Goal: Information Seeking & Learning: Learn about a topic

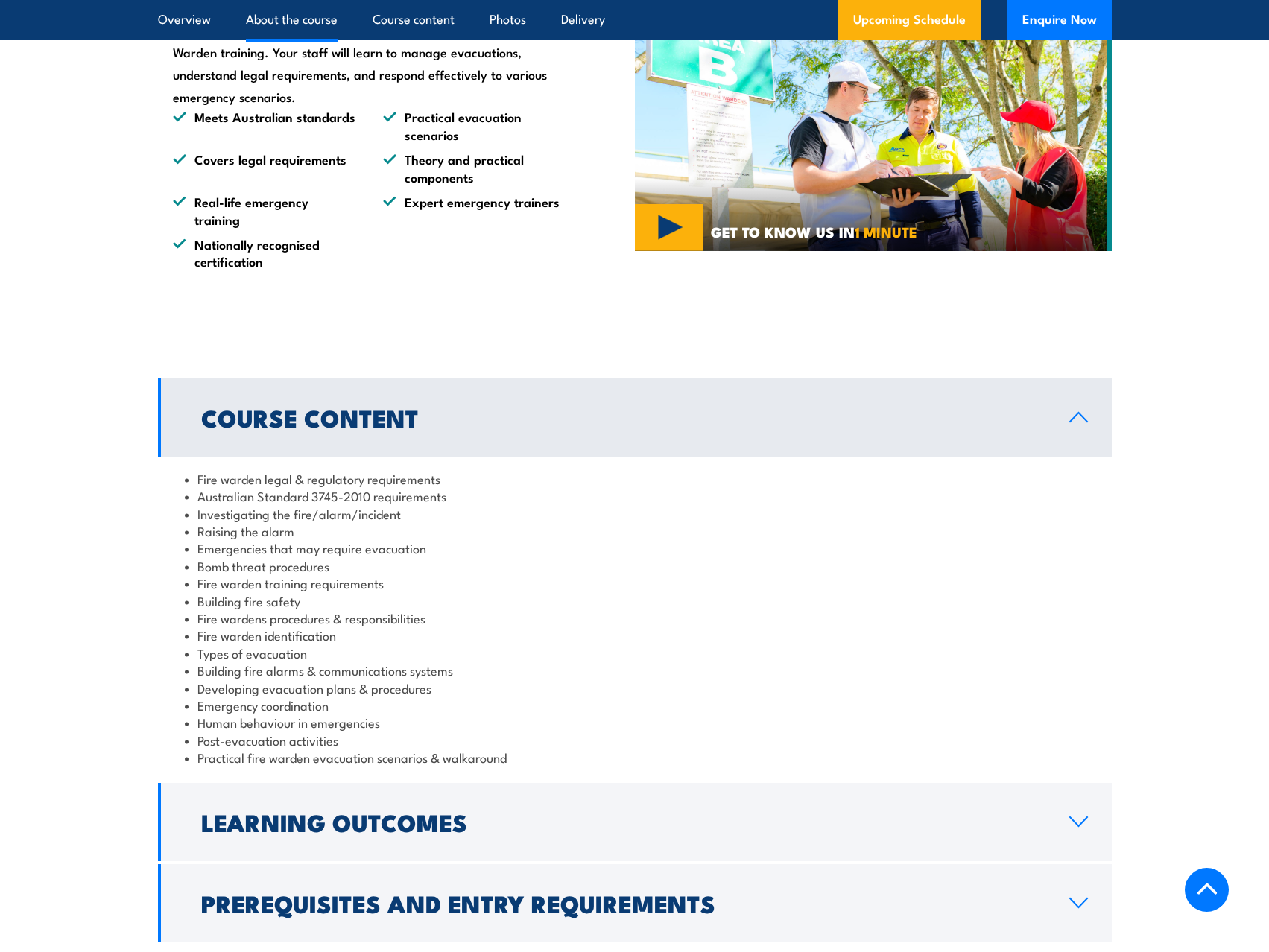
scroll to position [1191, 0]
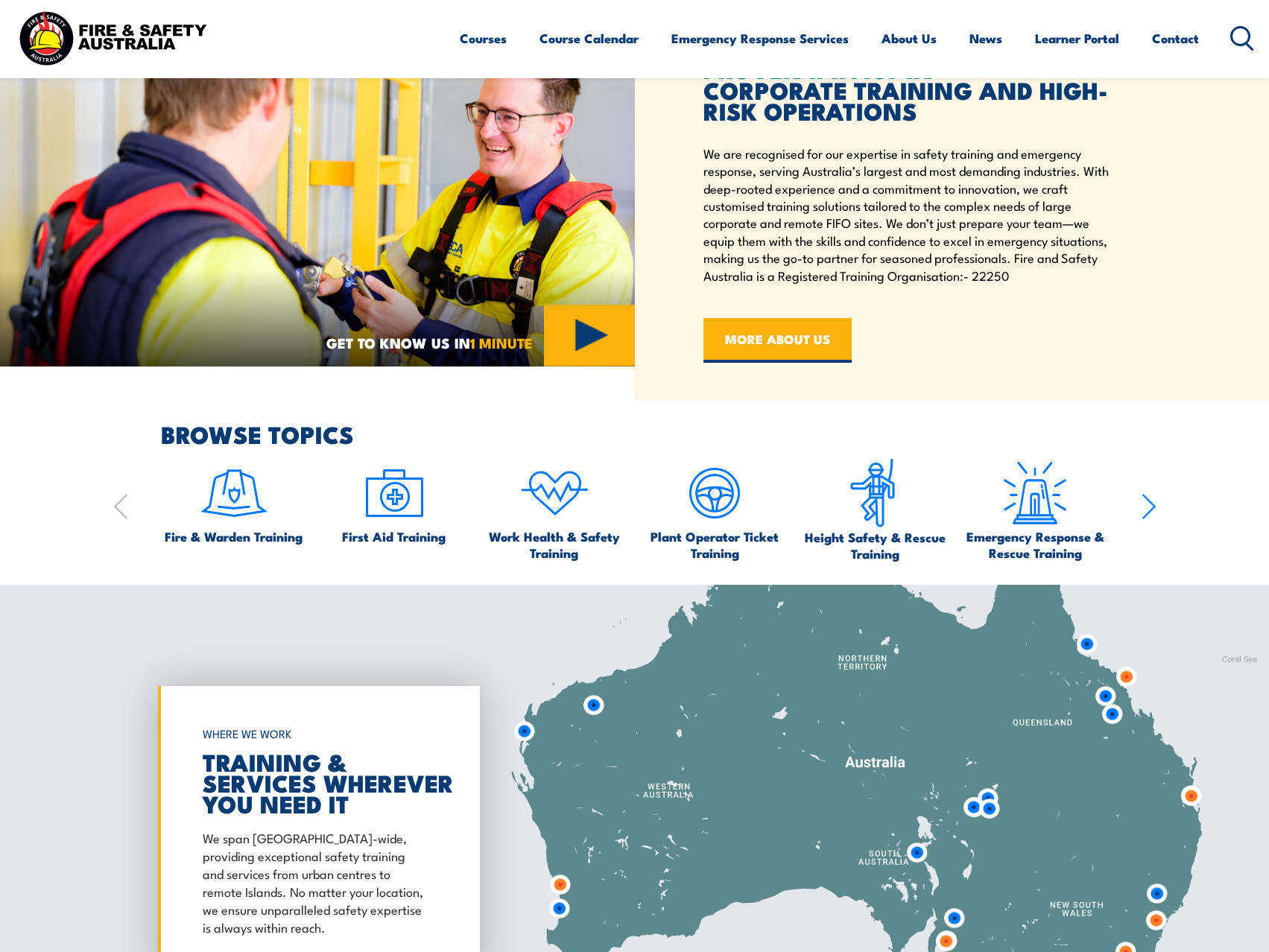
scroll to position [968, 0]
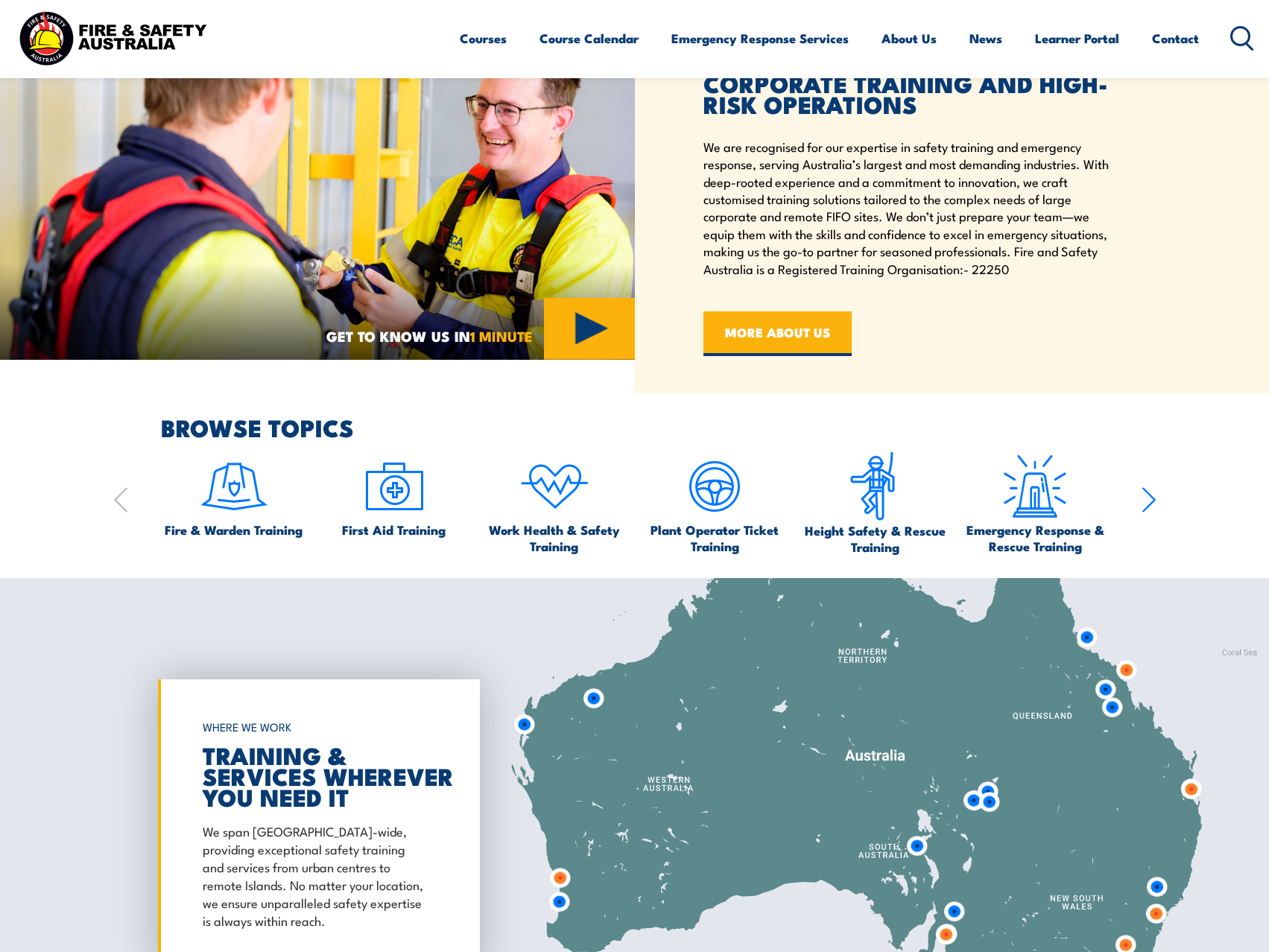
click at [1152, 499] on icon "button" at bounding box center [1148, 500] width 12 height 24
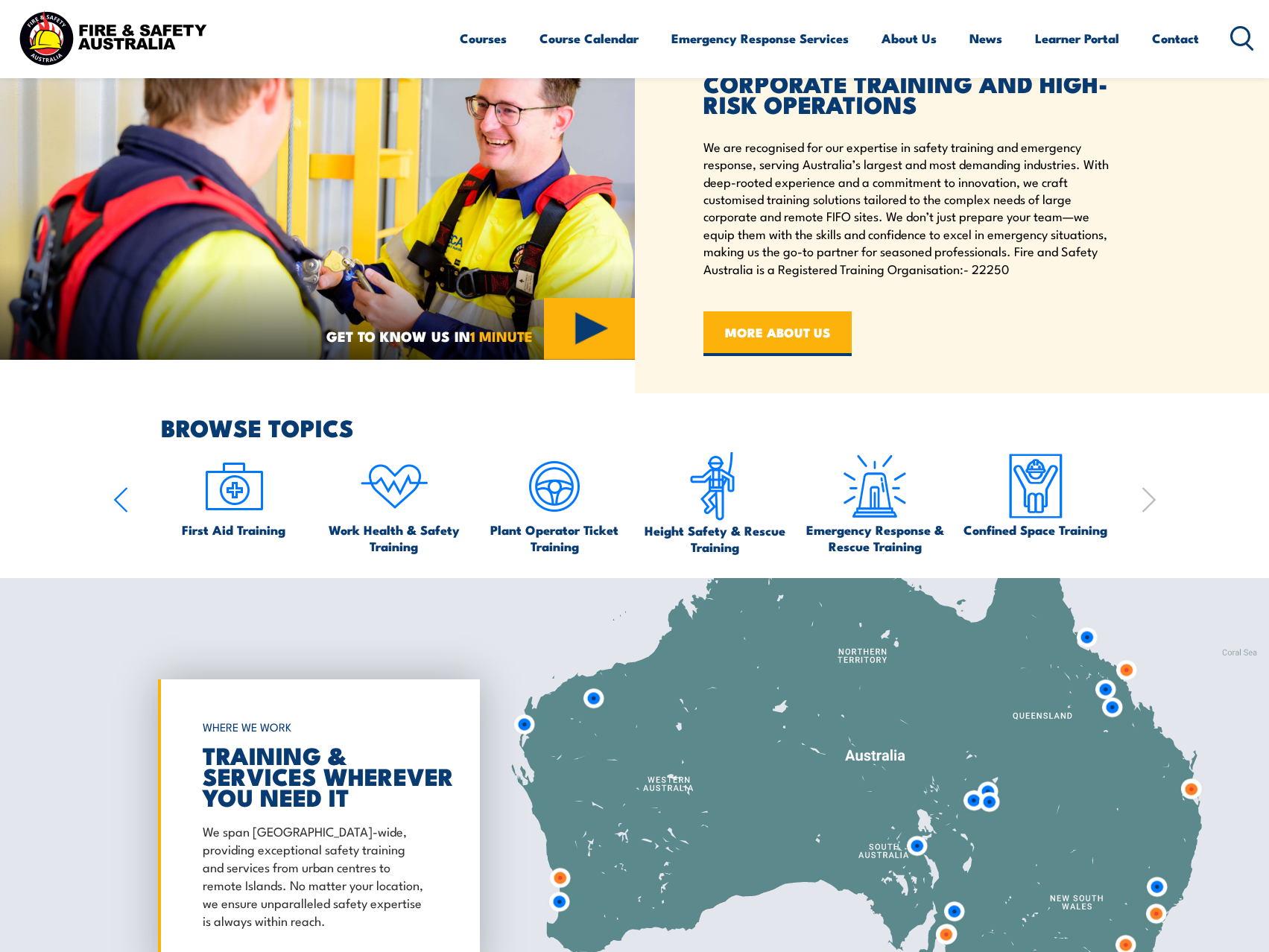
click at [1152, 499] on icon "button" at bounding box center [1148, 500] width 12 height 24
click at [867, 529] on span "Emergency Response & Rescue Training" at bounding box center [875, 537] width 146 height 33
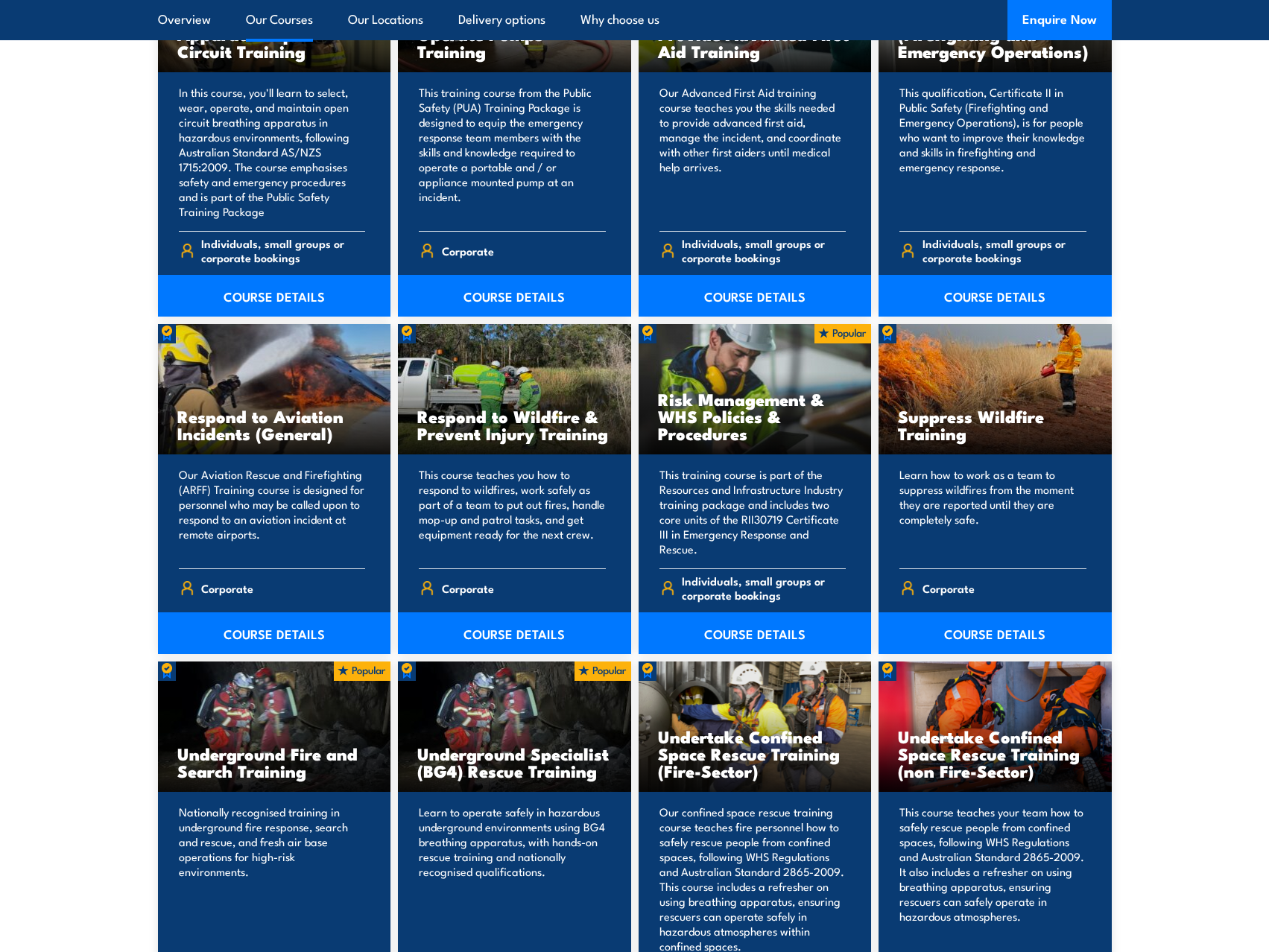
scroll to position [2085, 0]
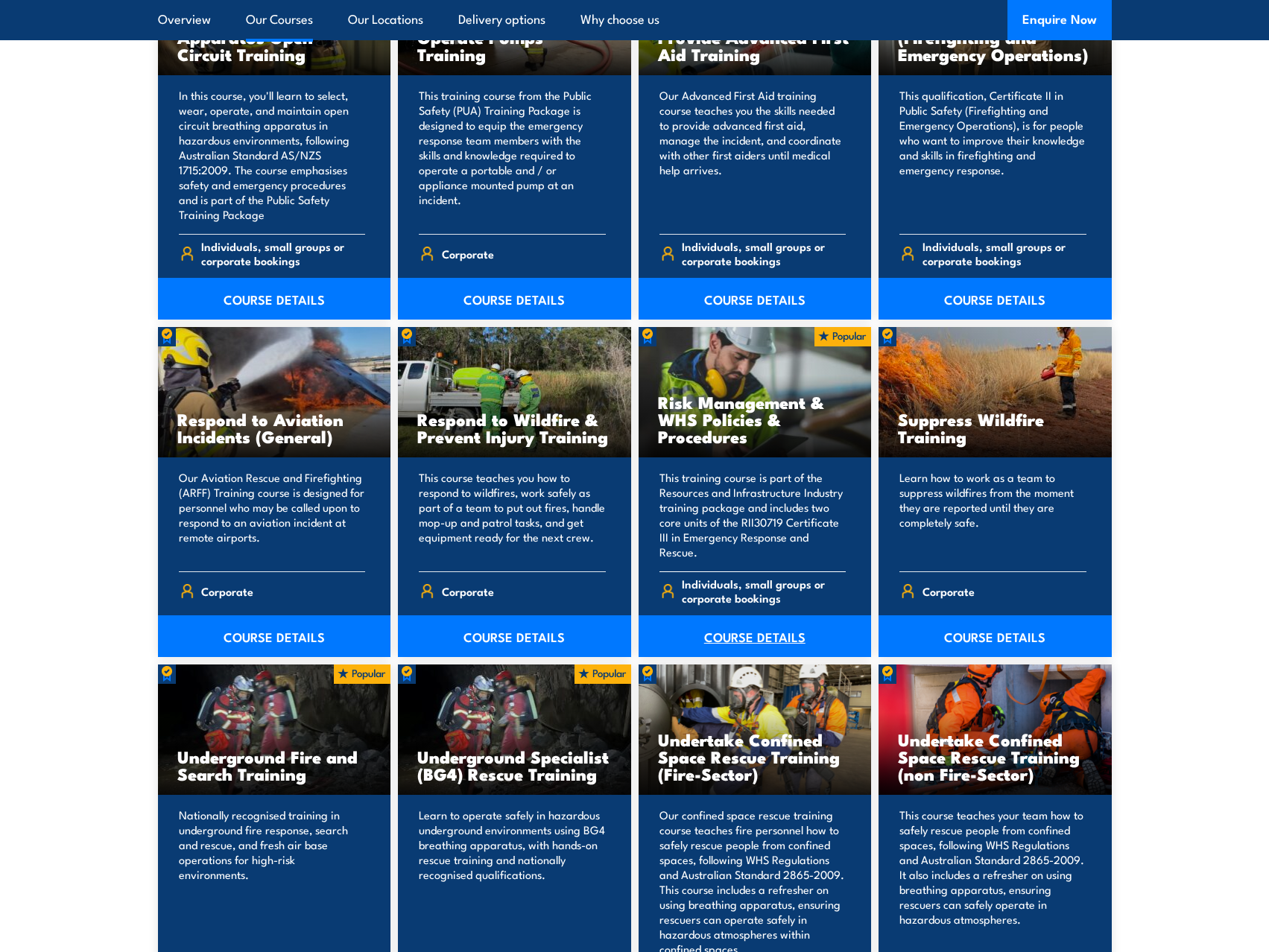
click at [742, 639] on link "COURSE DETAILS" at bounding box center [755, 636] width 234 height 42
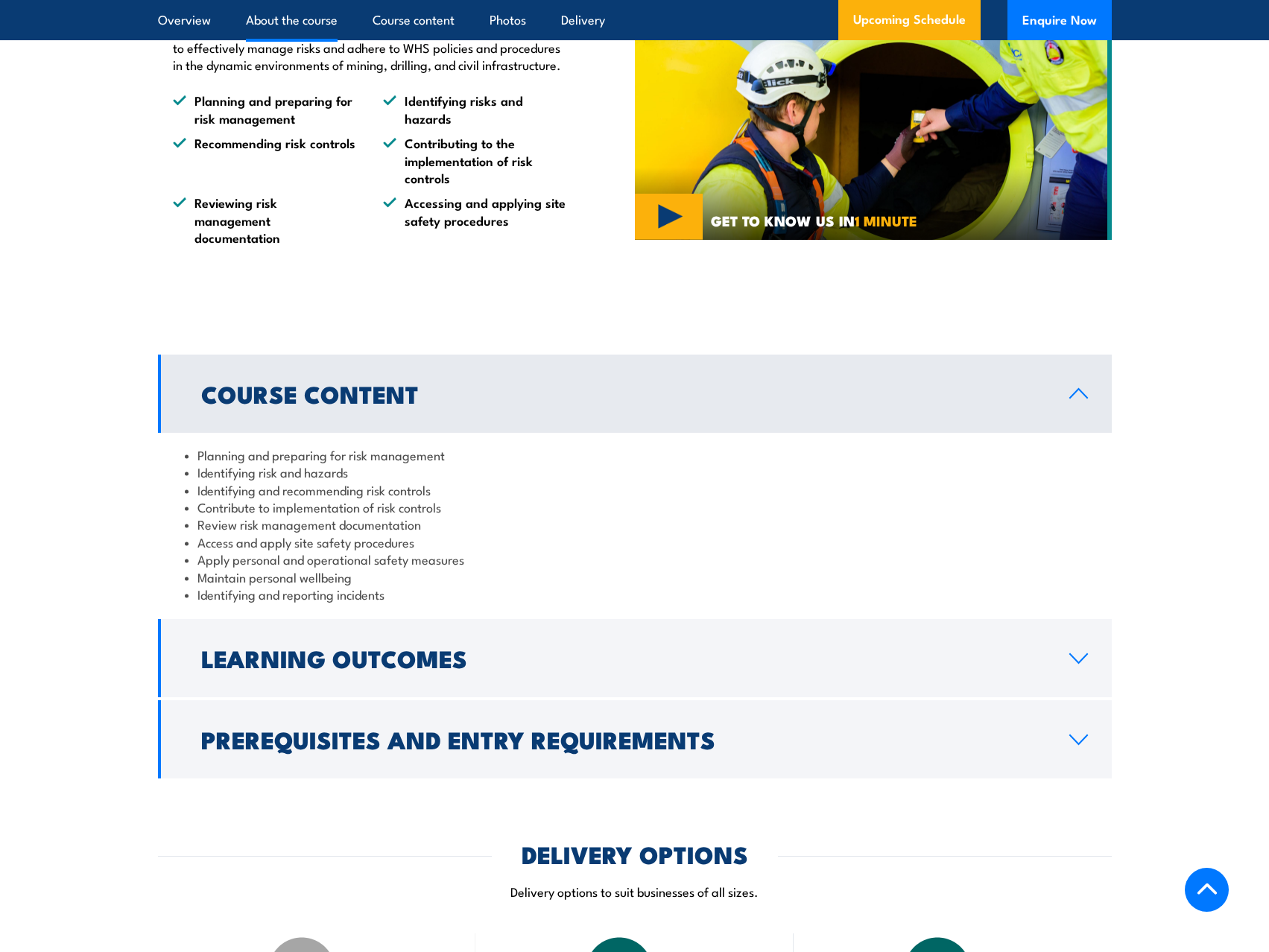
scroll to position [1043, 0]
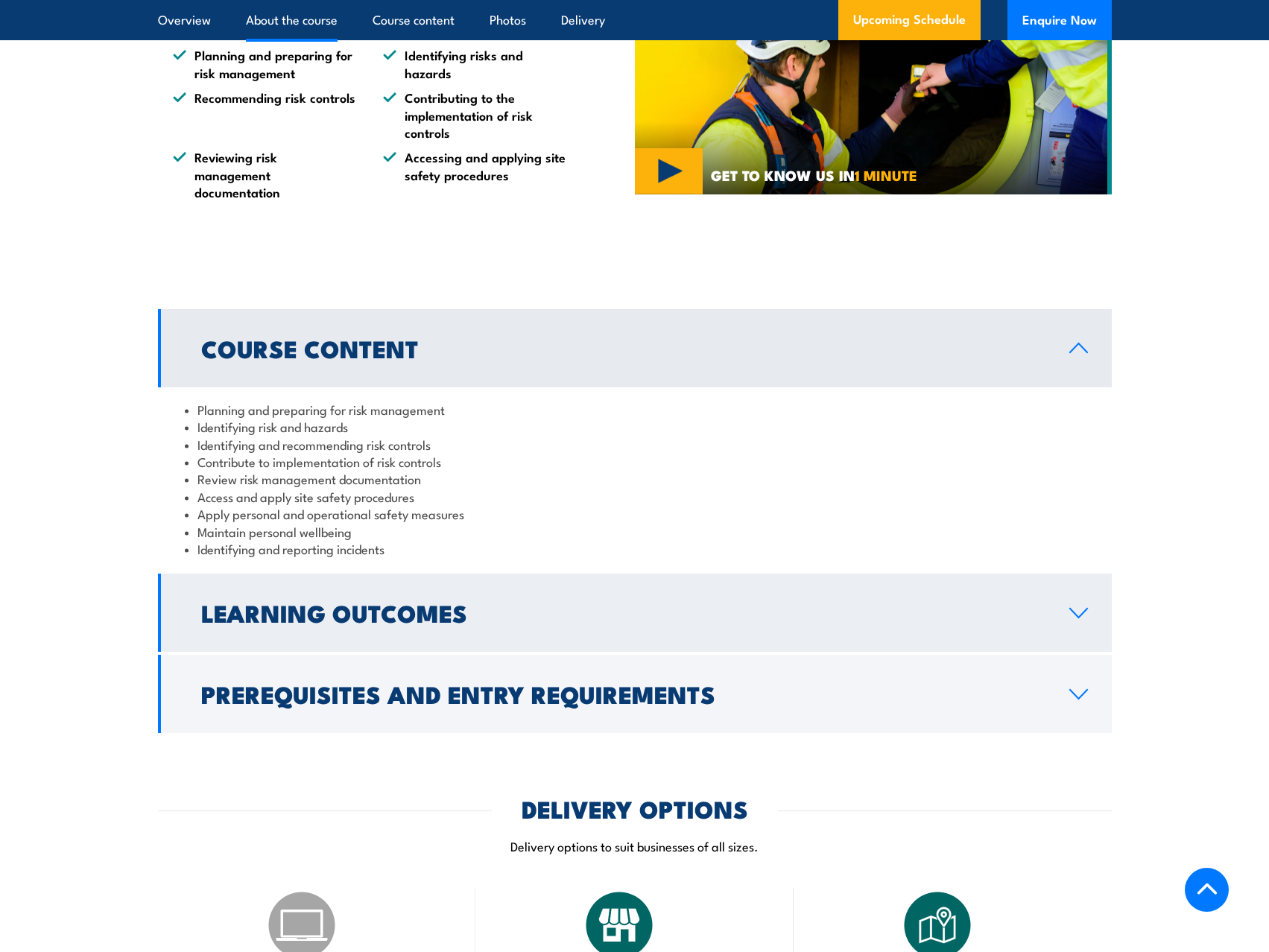
click at [1069, 619] on icon at bounding box center [1078, 613] width 20 height 12
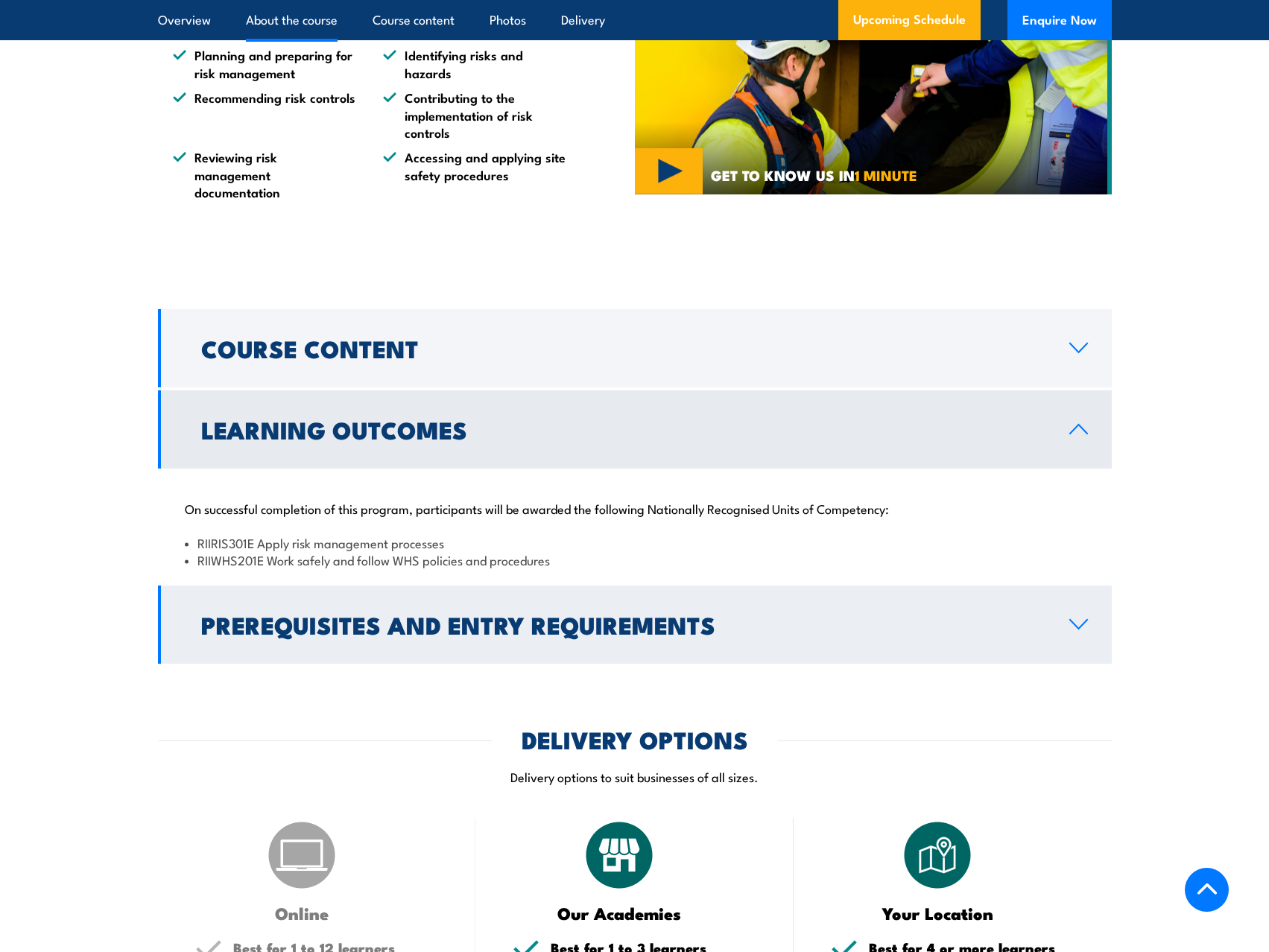
click at [1076, 630] on icon at bounding box center [1078, 624] width 20 height 12
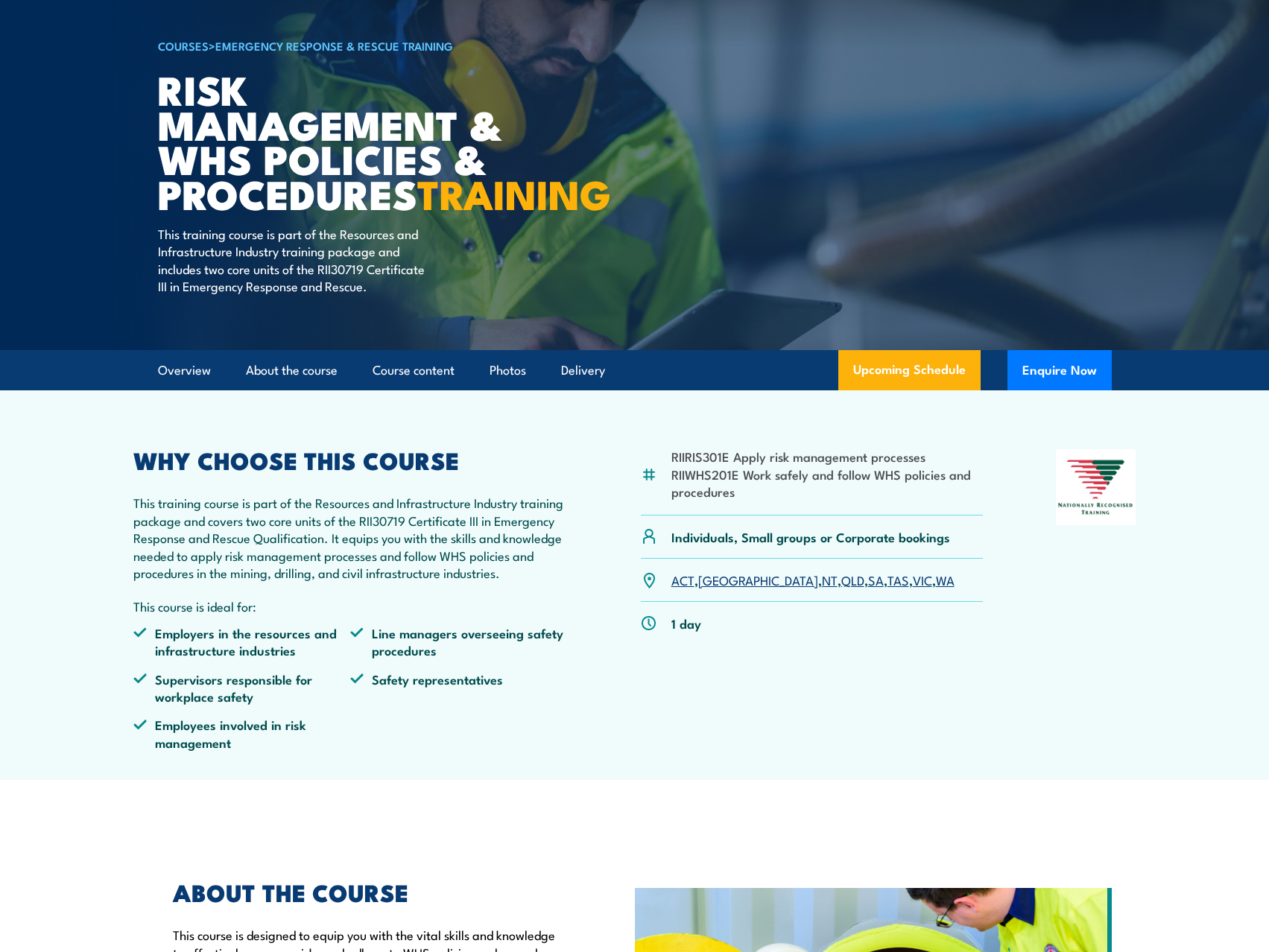
scroll to position [74, 0]
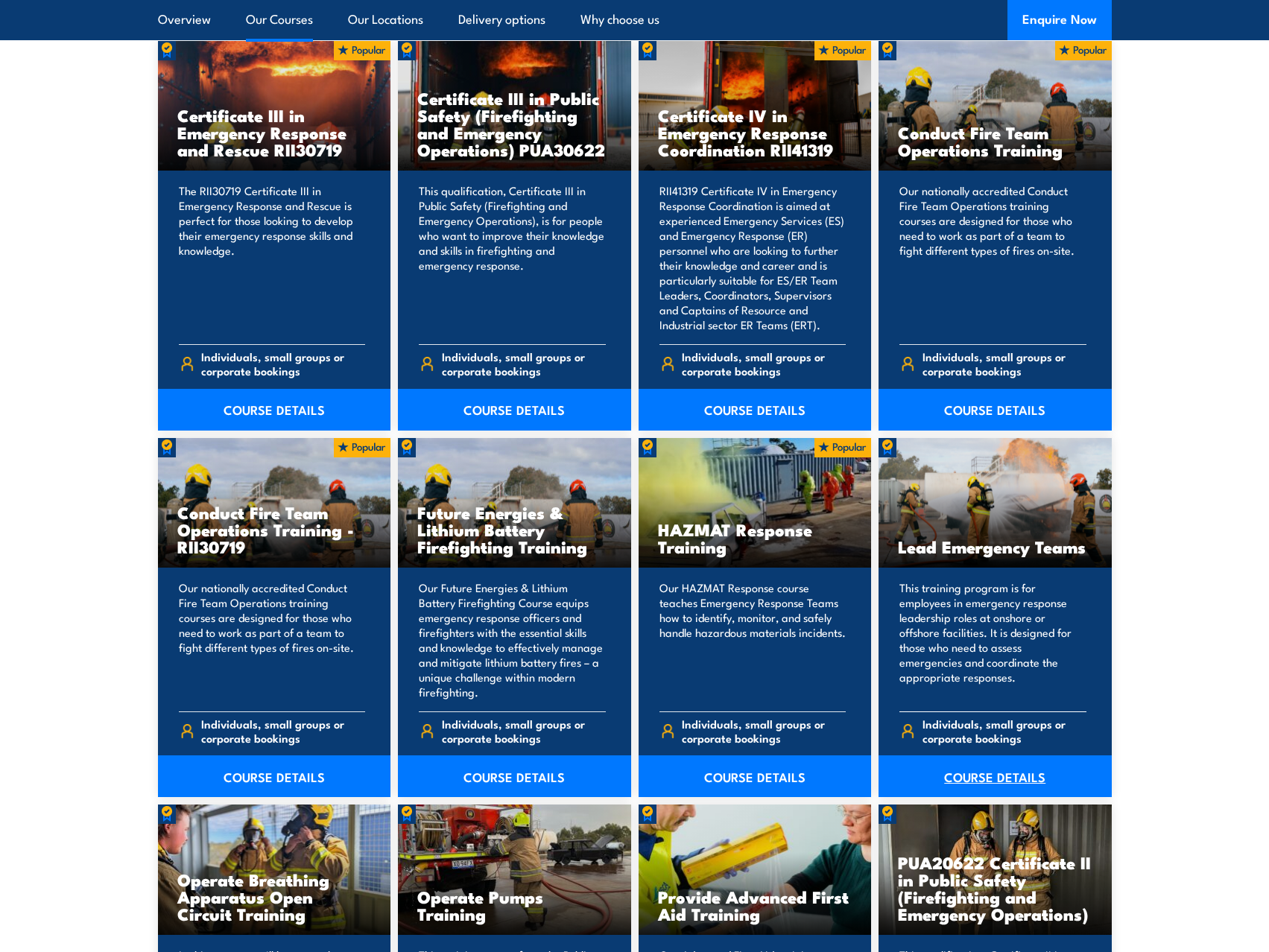
scroll to position [1191, 0]
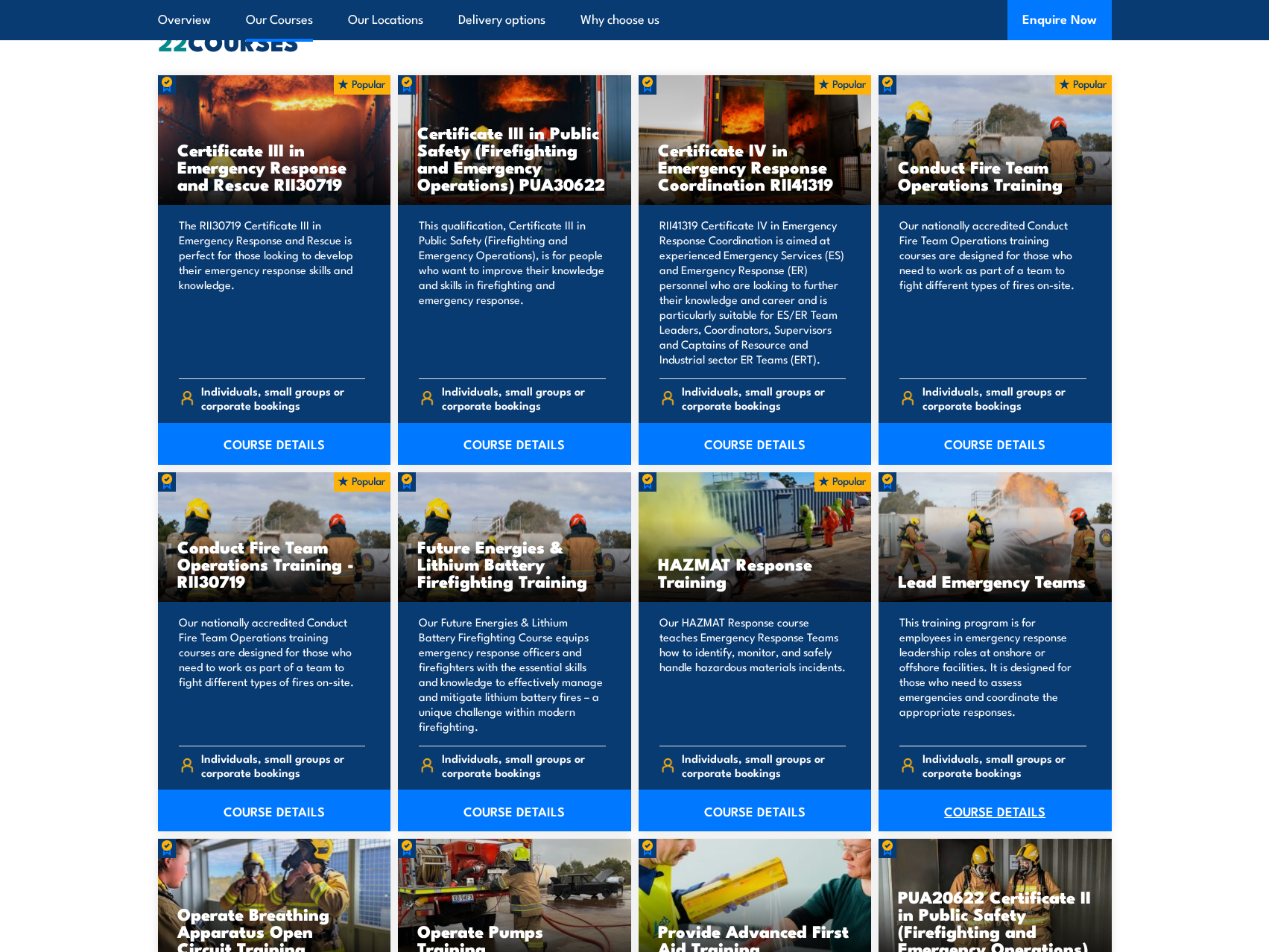
click at [1008, 814] on link "COURSE DETAILS" at bounding box center [995, 810] width 234 height 42
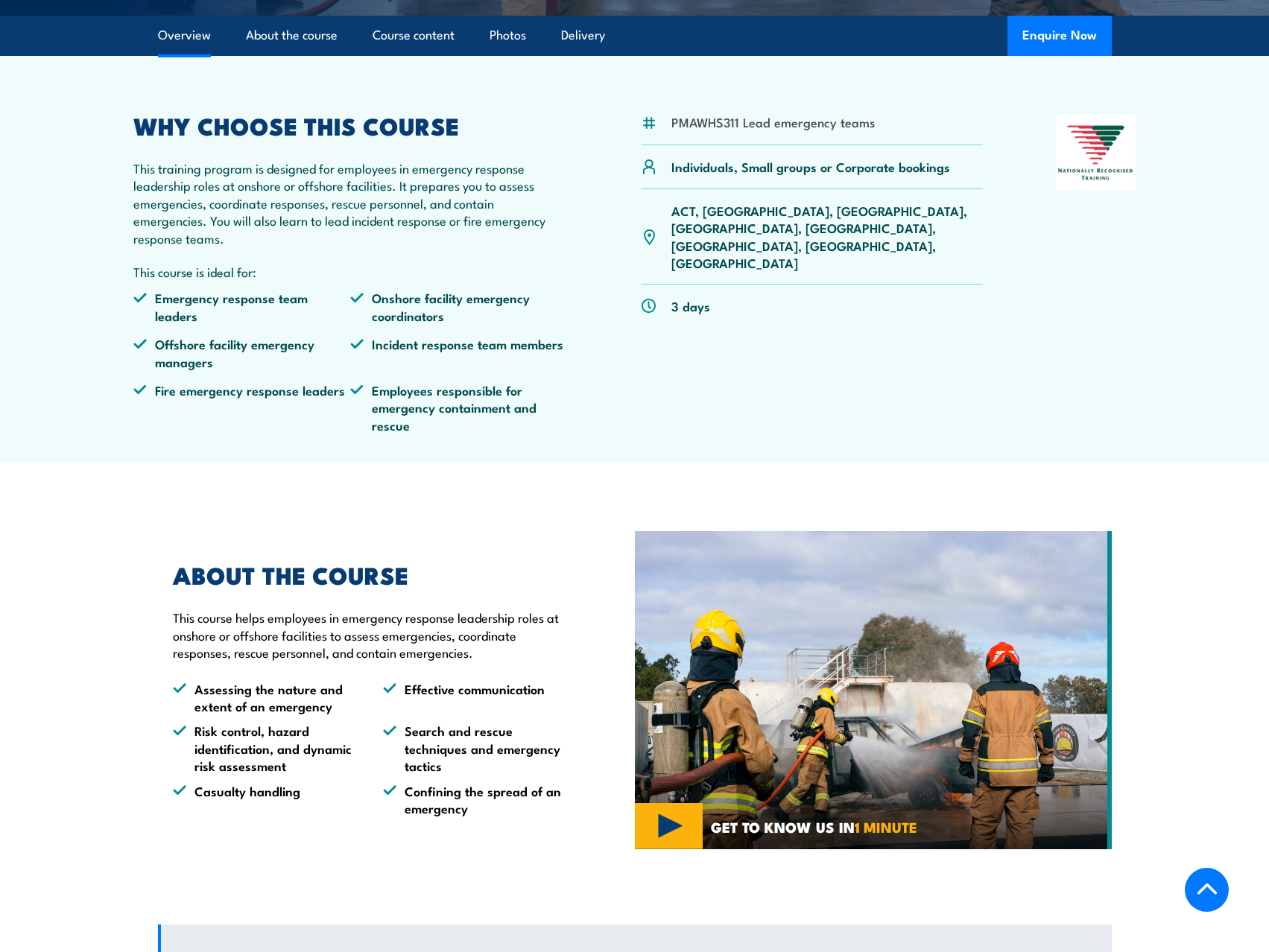
scroll to position [372, 0]
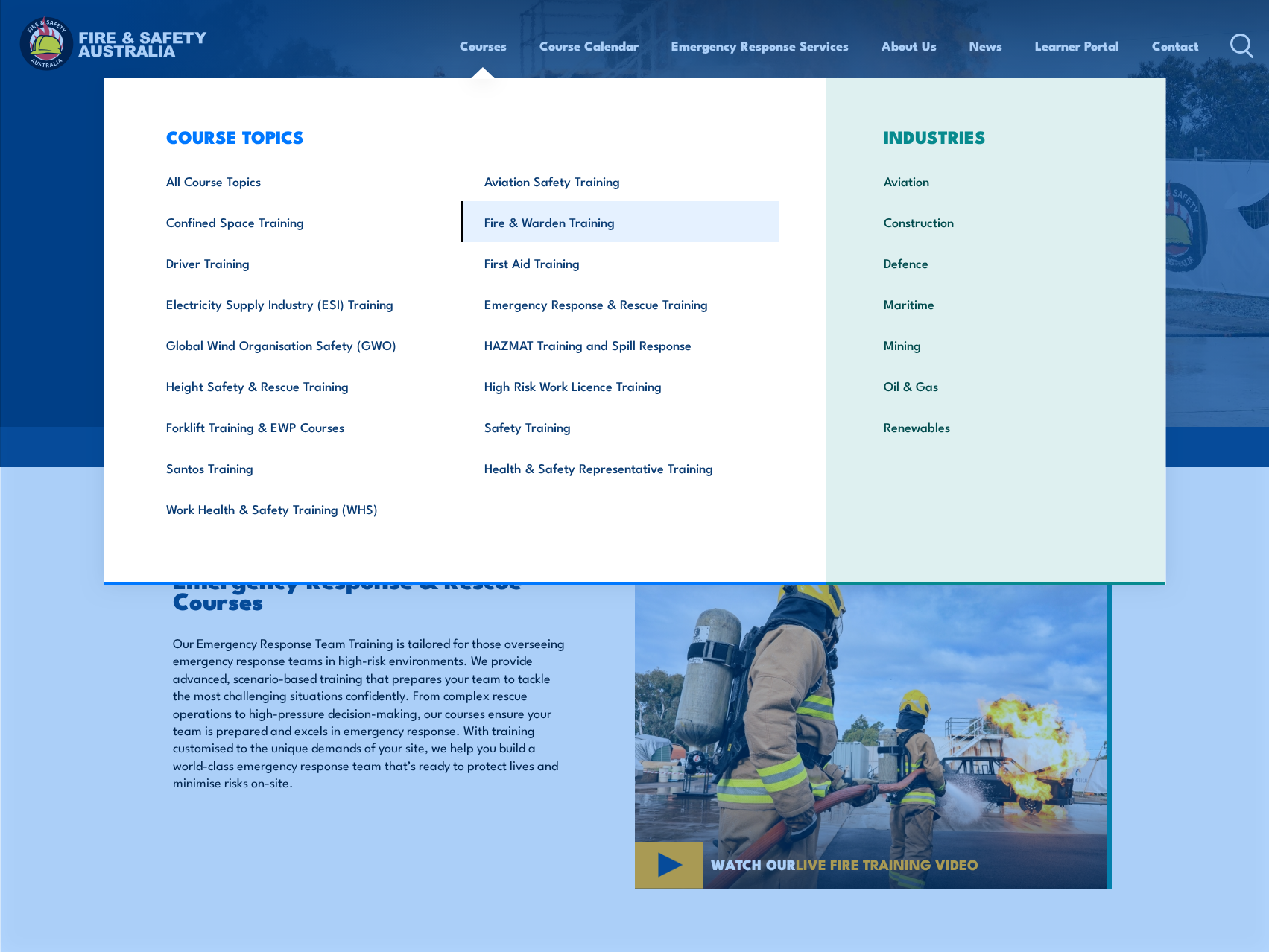
click at [553, 225] on link "Fire & Warden Training" at bounding box center [620, 221] width 318 height 41
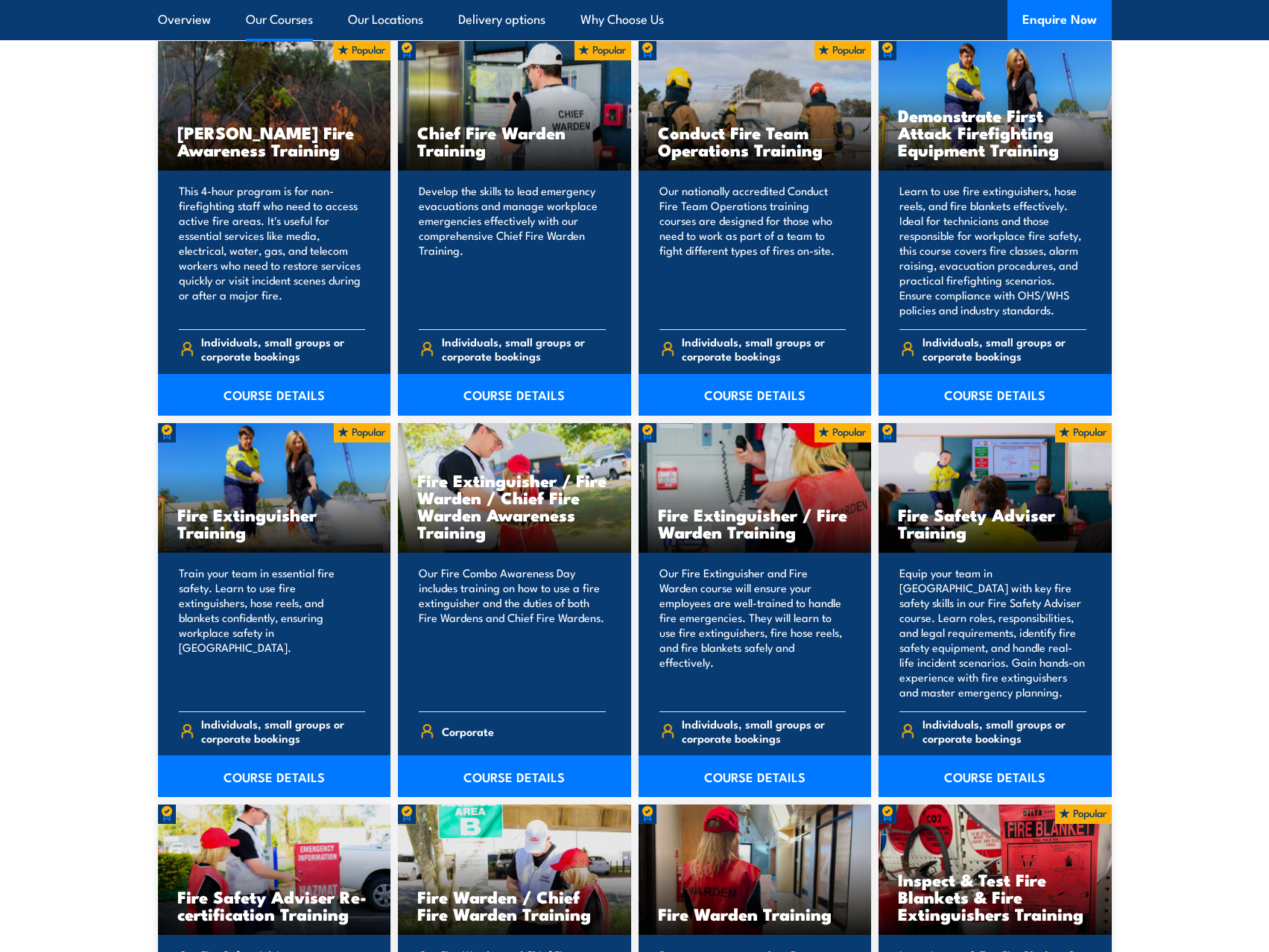
scroll to position [1191, 0]
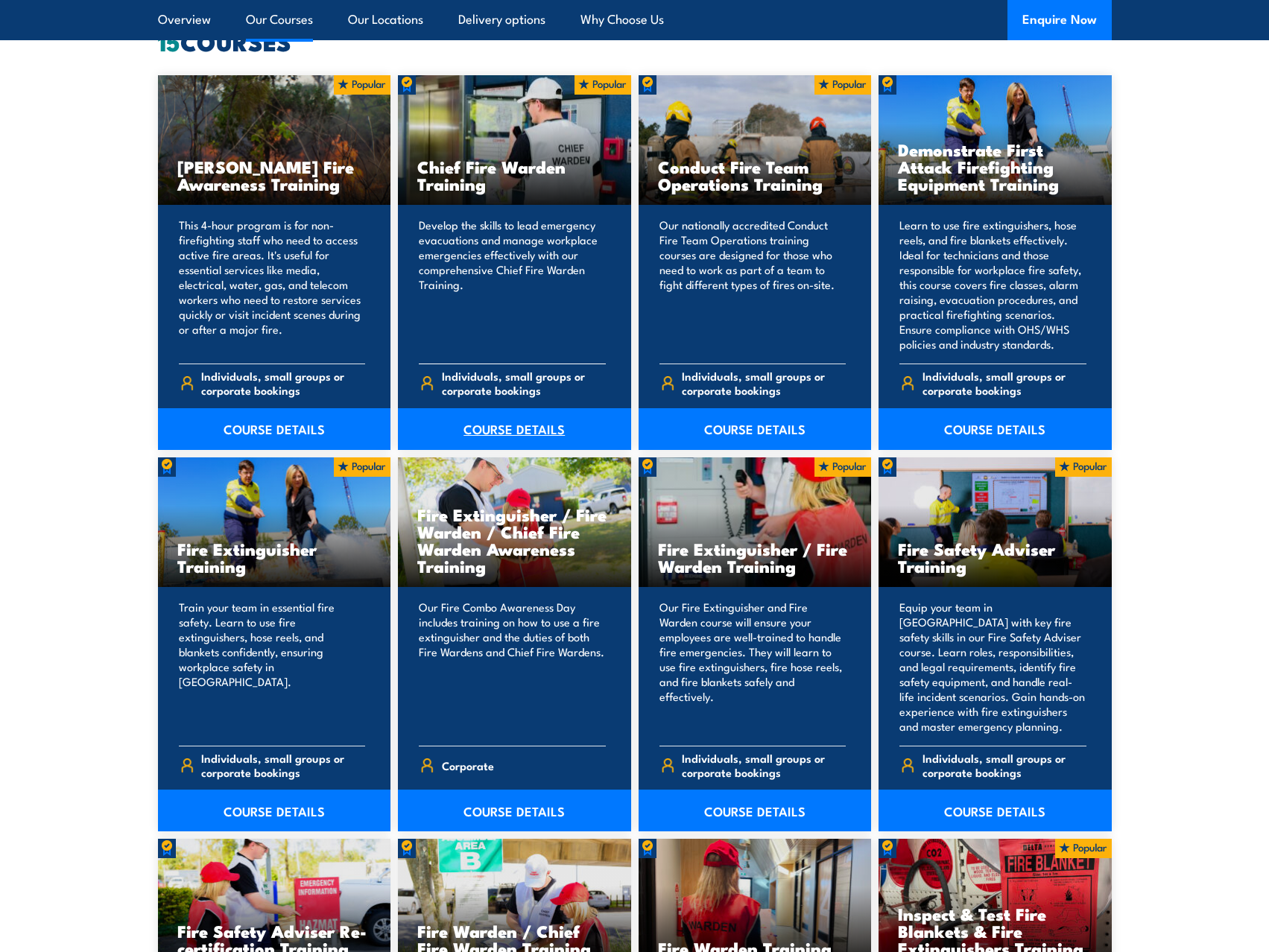
click at [511, 427] on link "COURSE DETAILS" at bounding box center [515, 428] width 234 height 42
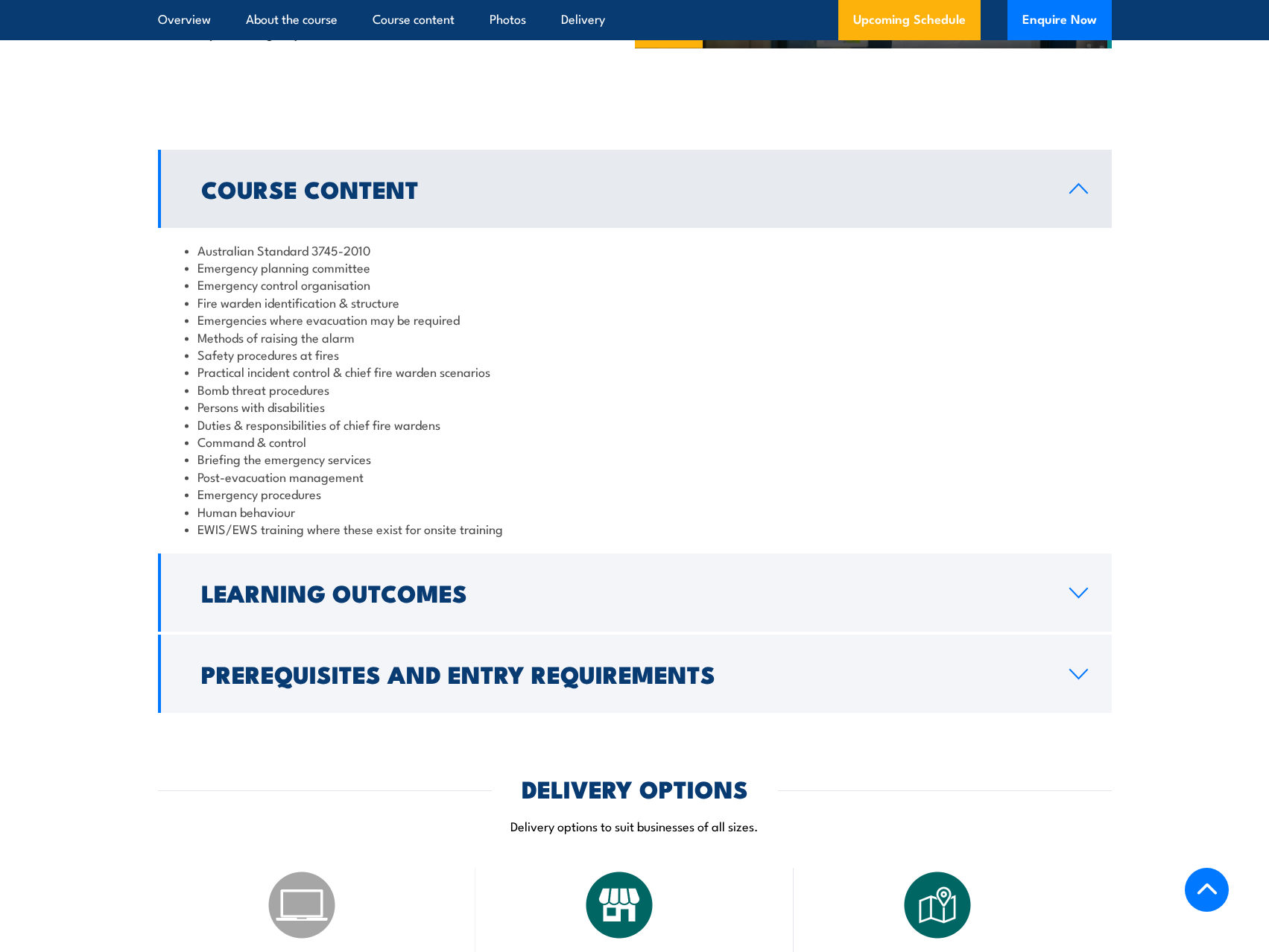
scroll to position [1341, 0]
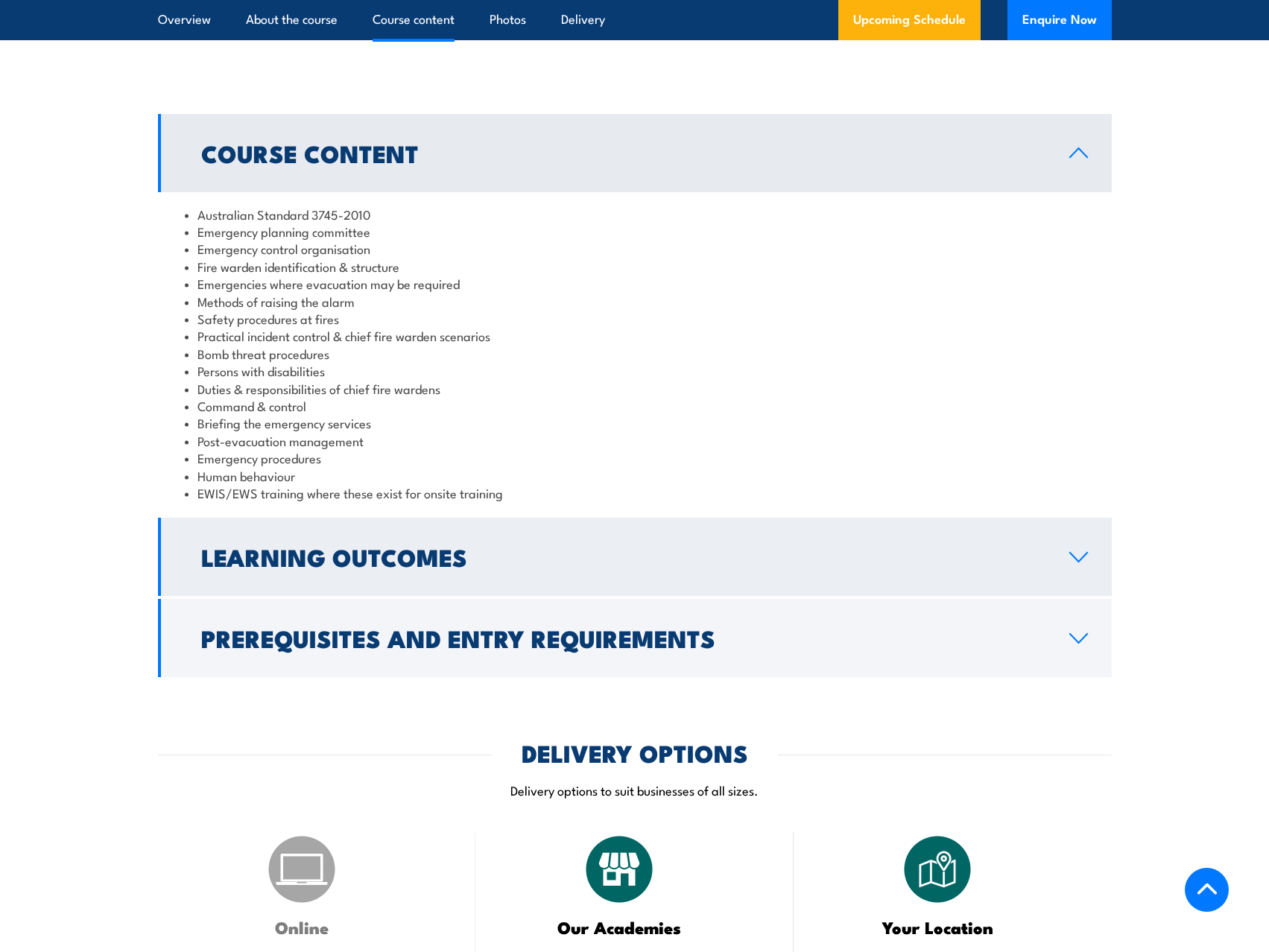
click at [1086, 566] on link "Learning Outcomes" at bounding box center [634, 556] width 953 height 78
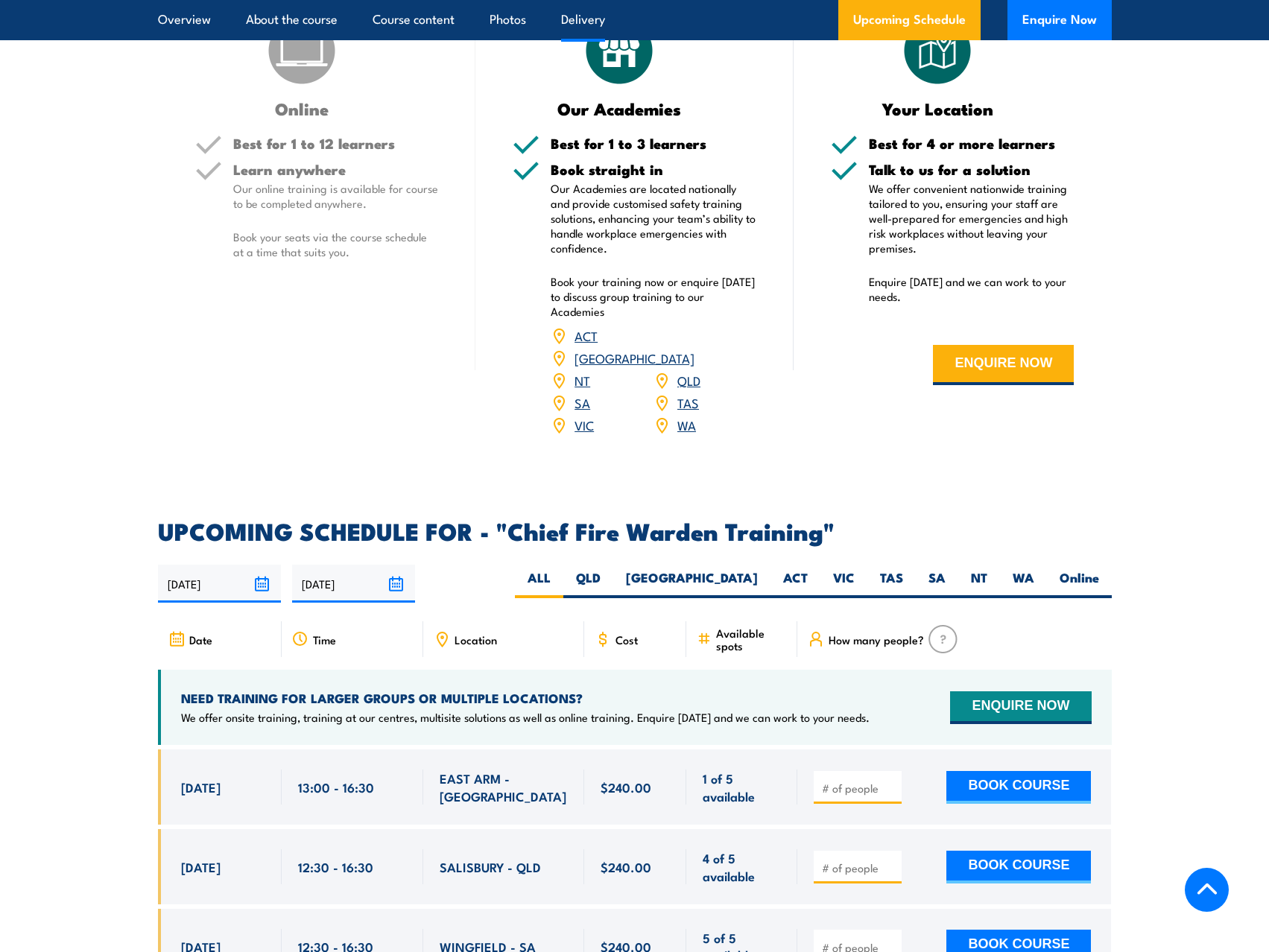
scroll to position [1937, 0]
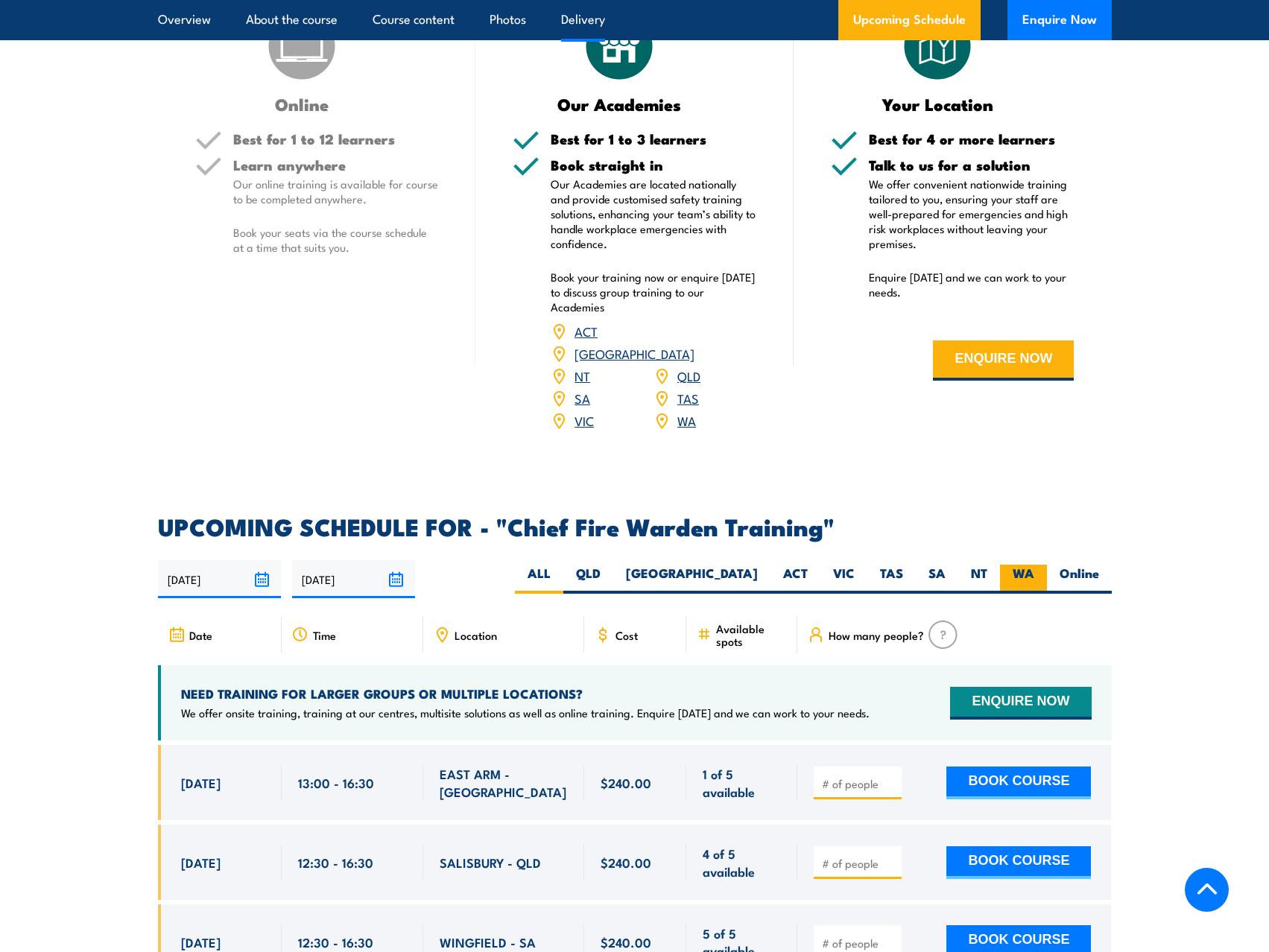
click at [1029, 565] on label "WA" at bounding box center [1023, 579] width 47 height 29
click at [1034, 565] on input "WA" at bounding box center [1039, 570] width 10 height 10
radio input "true"
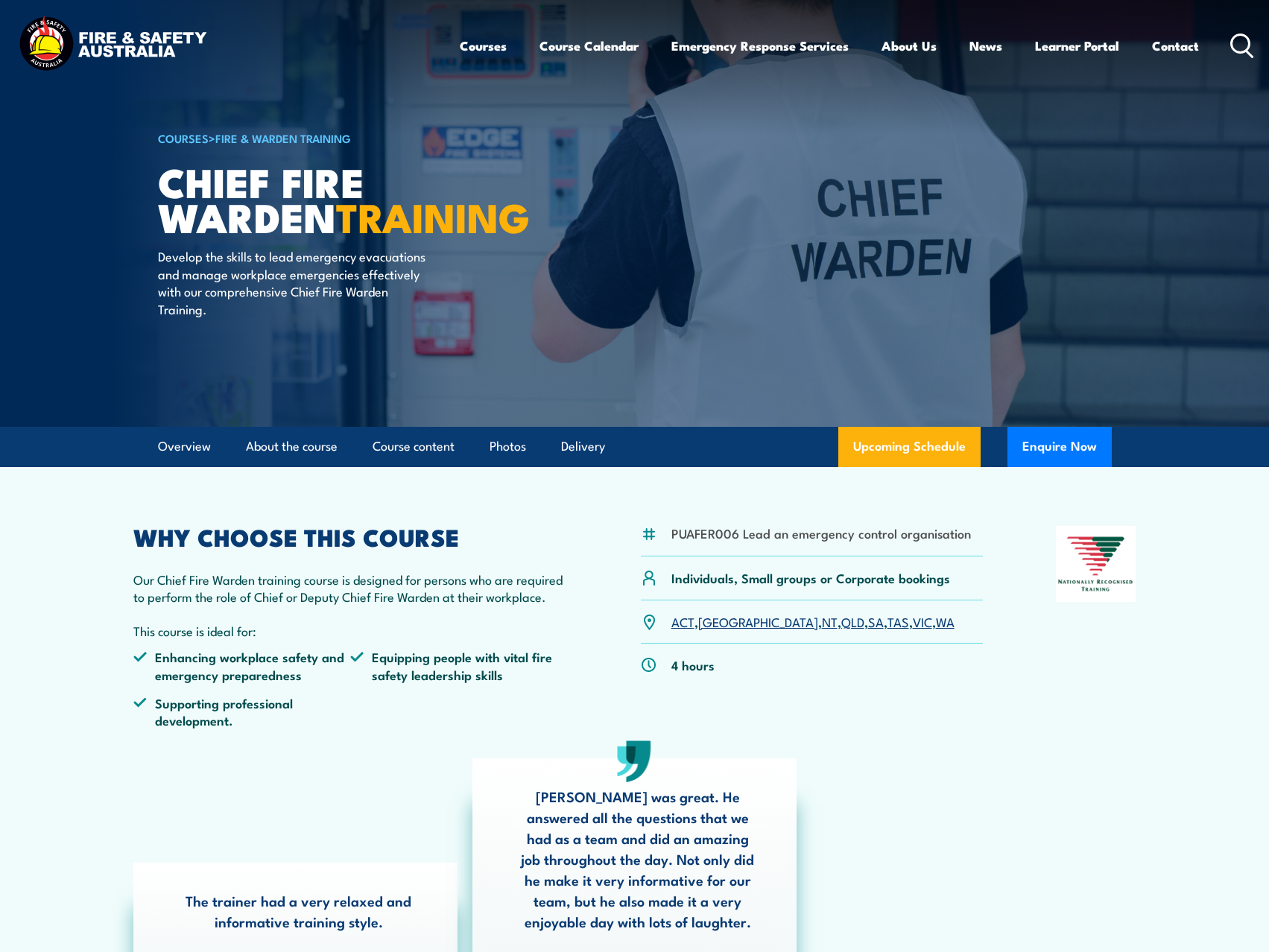
click at [181, 136] on link "COURSES" at bounding box center [183, 138] width 50 height 17
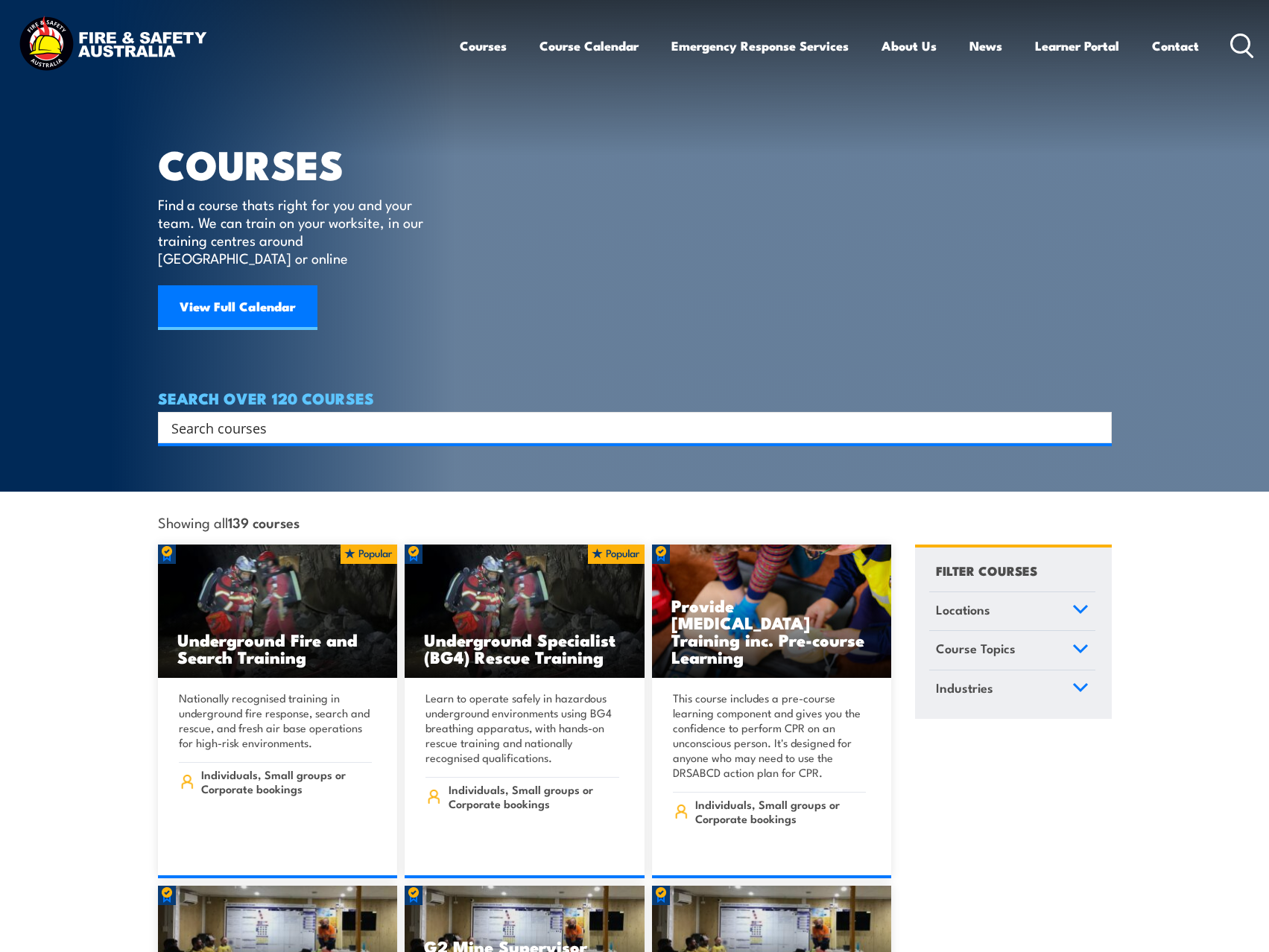
click at [224, 417] on input "Search input" at bounding box center [625, 428] width 908 height 23
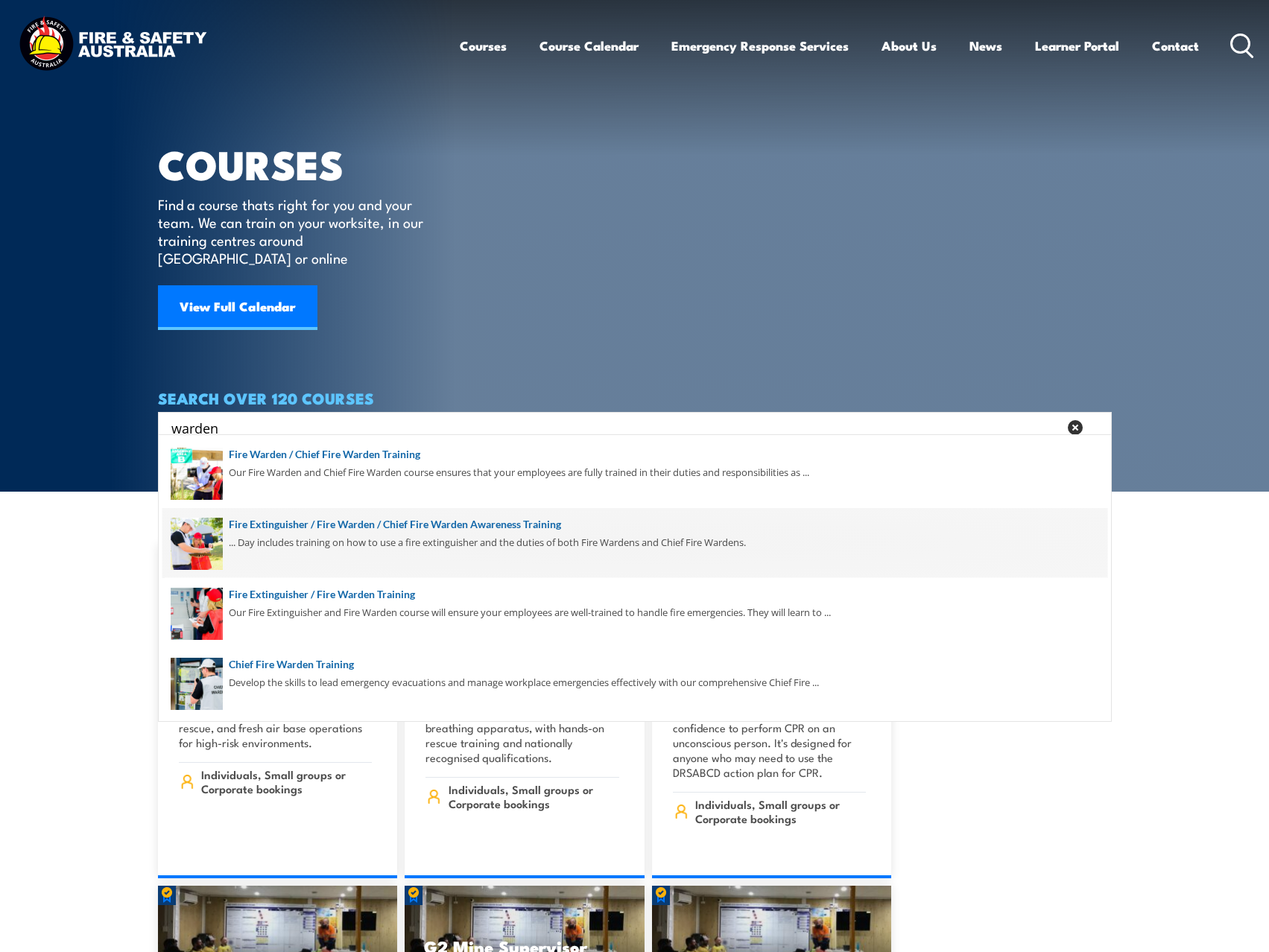
type input "warden"
click at [455, 524] on span at bounding box center [634, 542] width 944 height 70
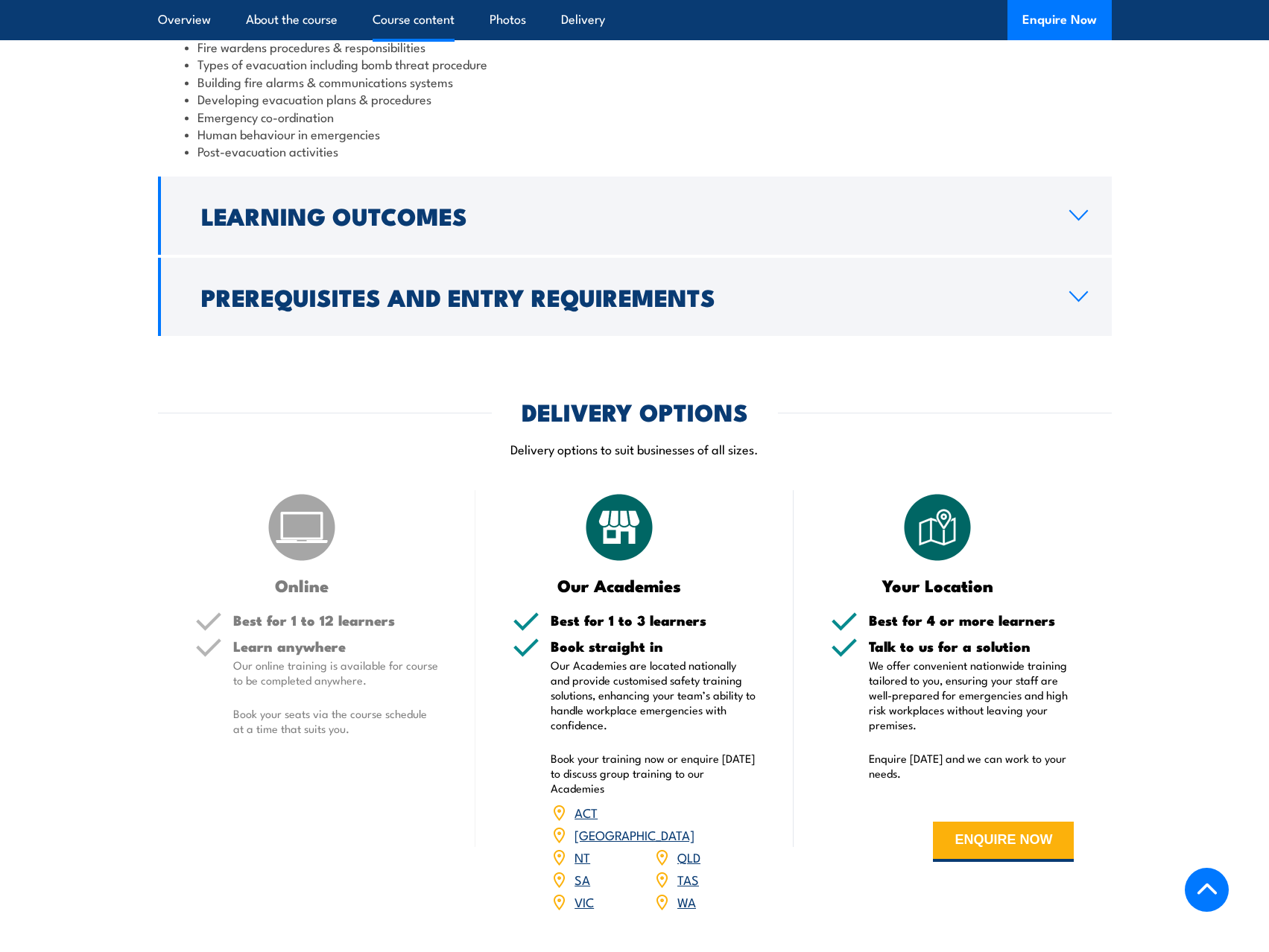
scroll to position [1565, 0]
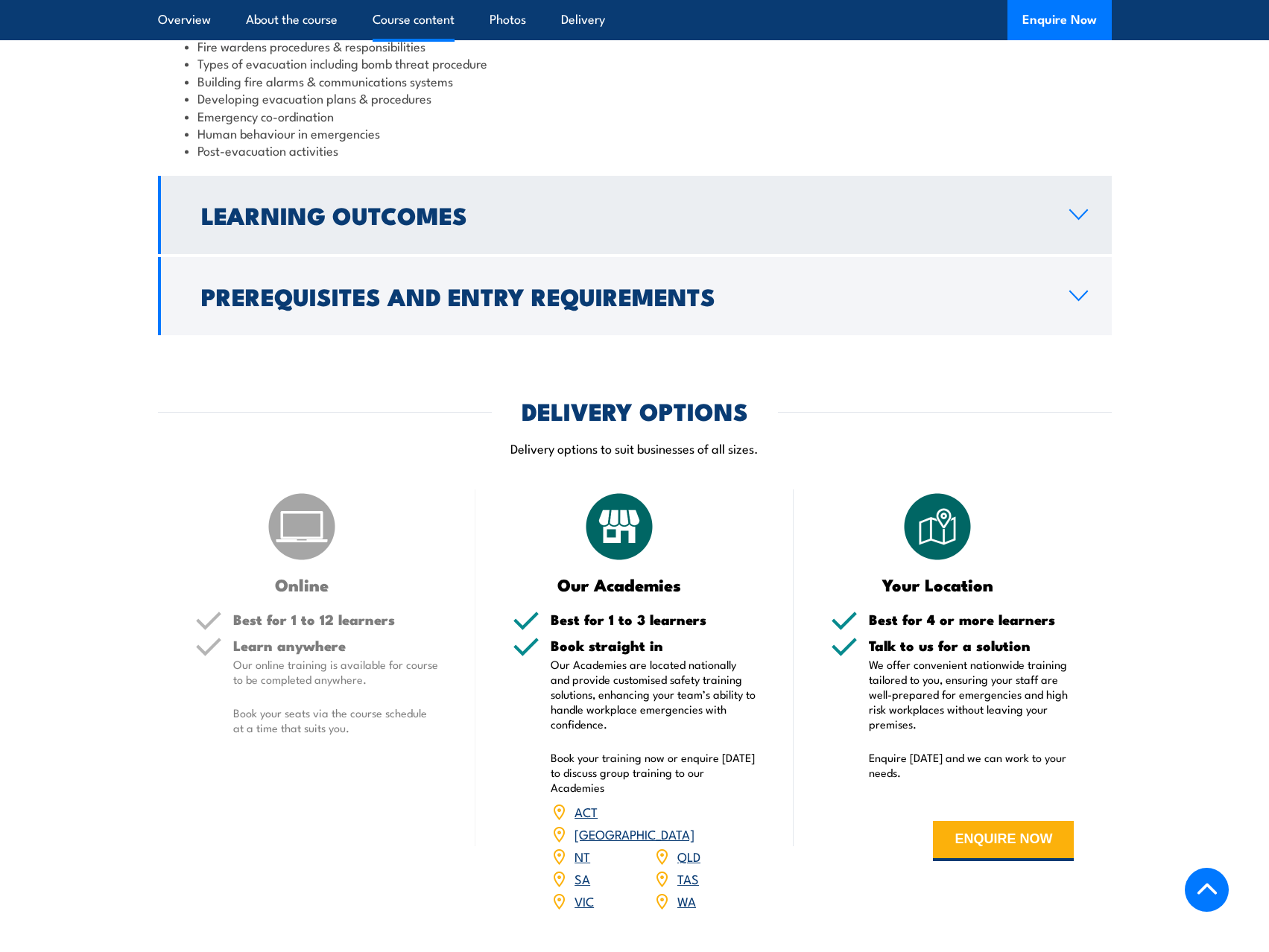
click at [1079, 210] on icon at bounding box center [1078, 214] width 17 height 9
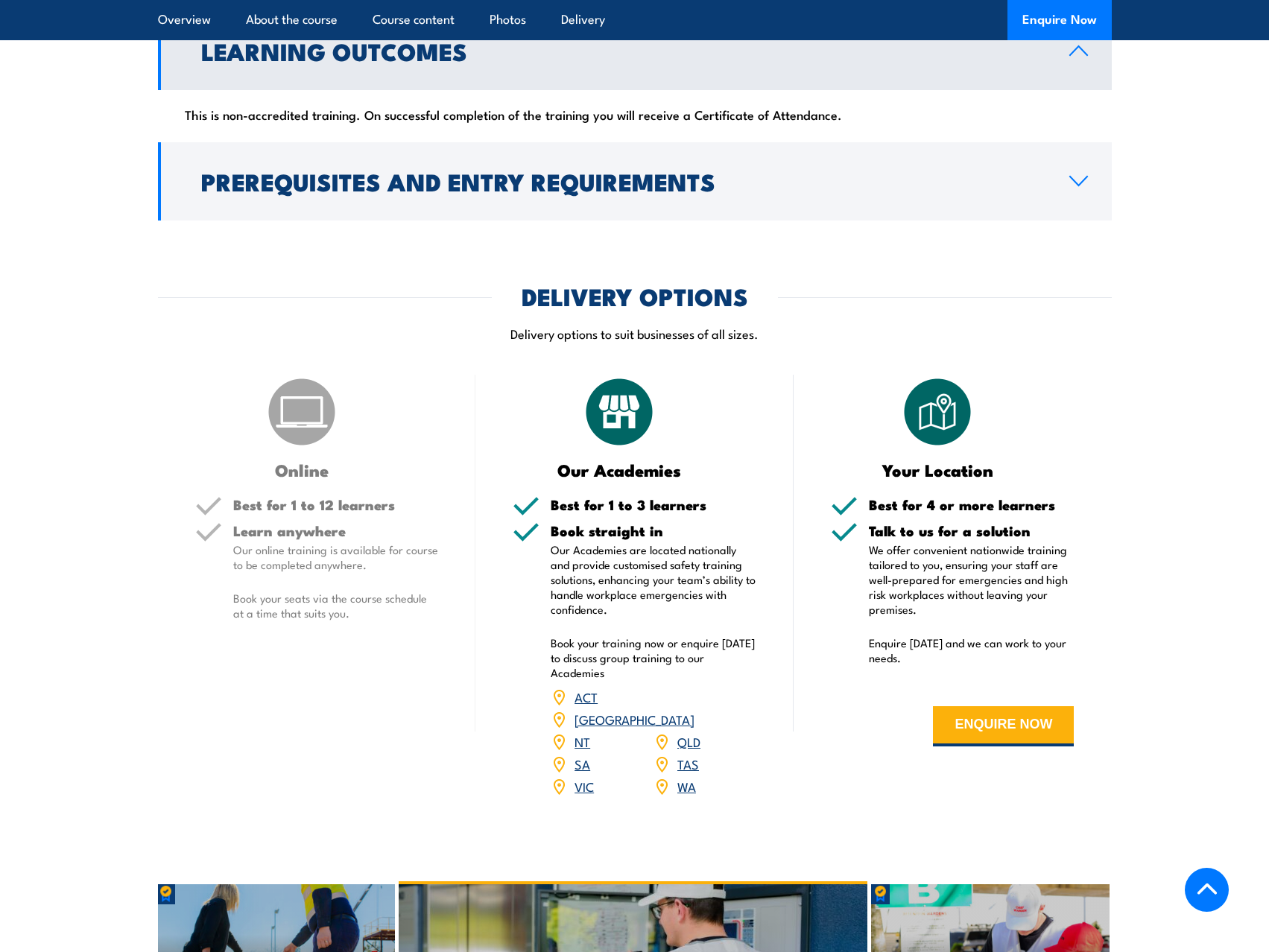
scroll to position [1390, 0]
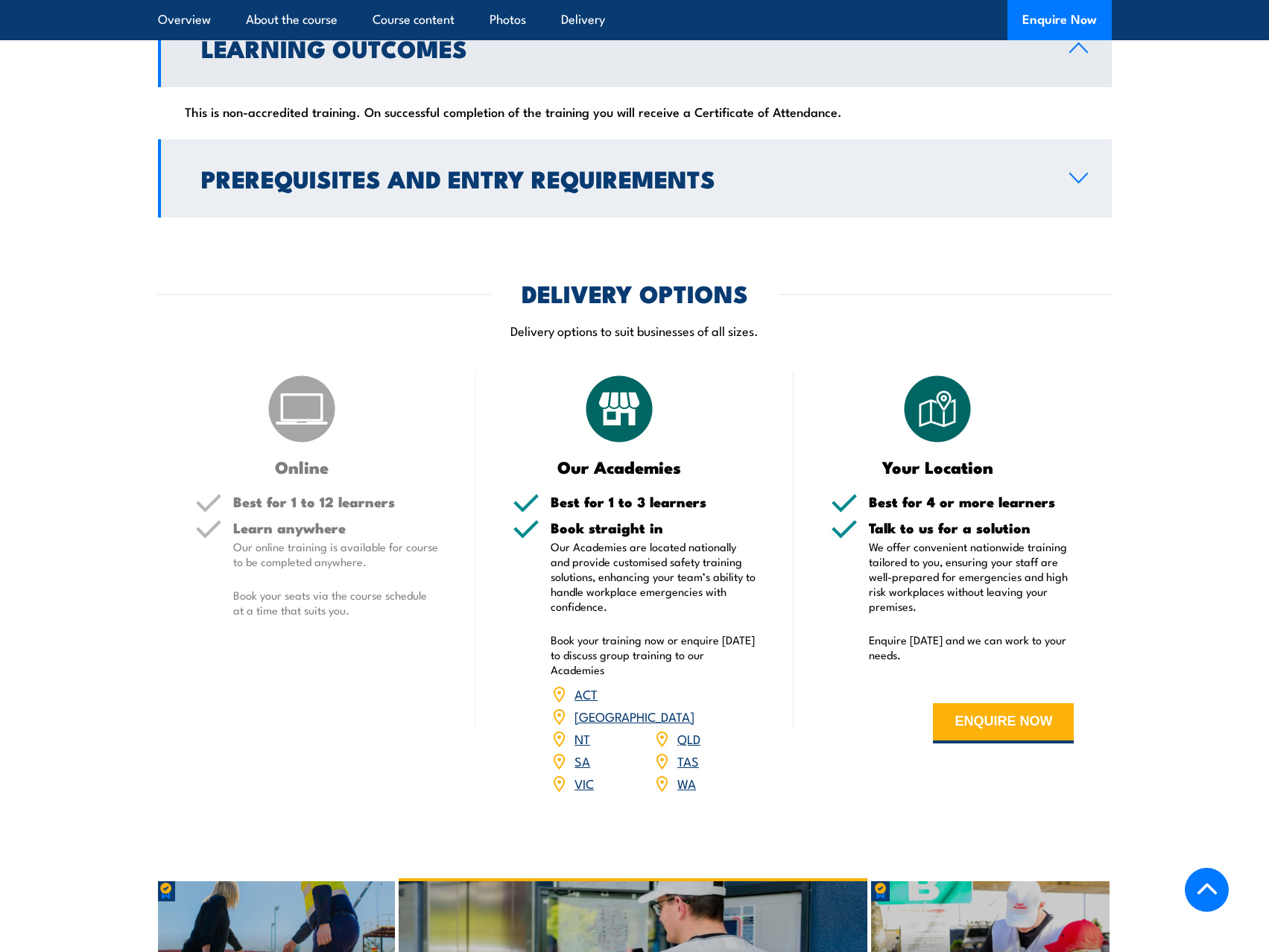
click at [1087, 172] on icon at bounding box center [1078, 178] width 20 height 12
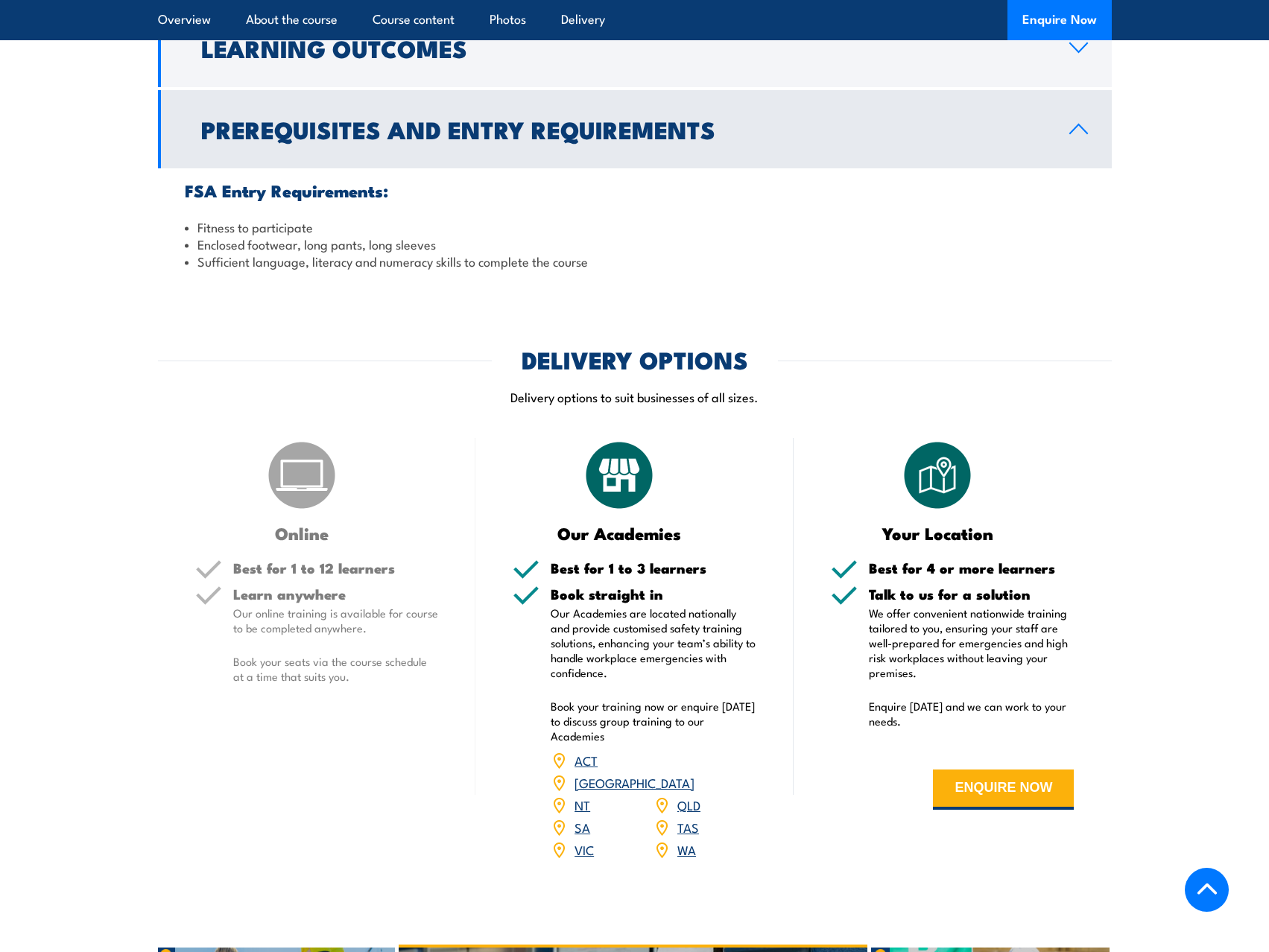
click at [1080, 90] on link "Prerequisites and Entry Requirements" at bounding box center [634, 129] width 953 height 78
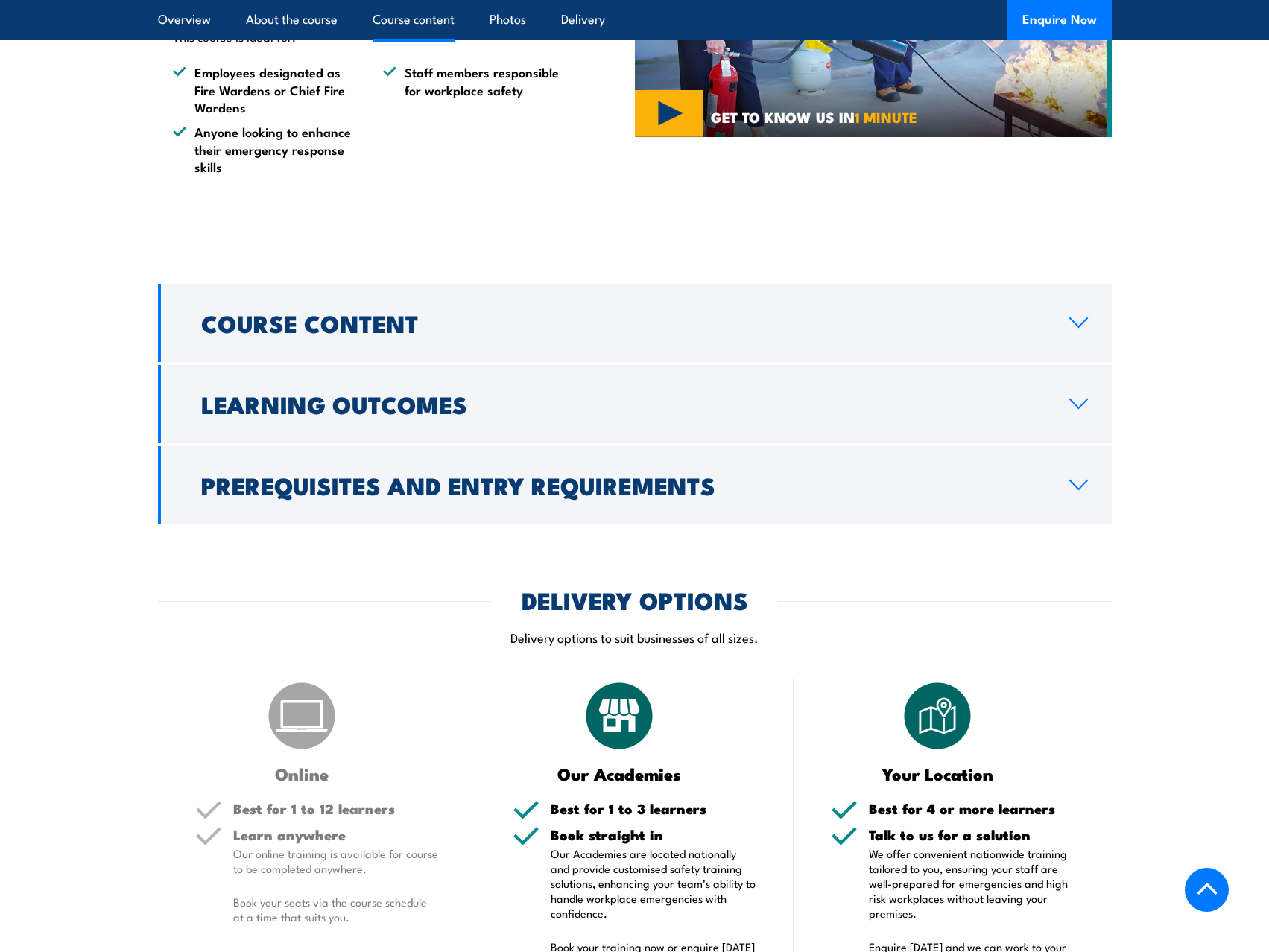
scroll to position [1018, 0]
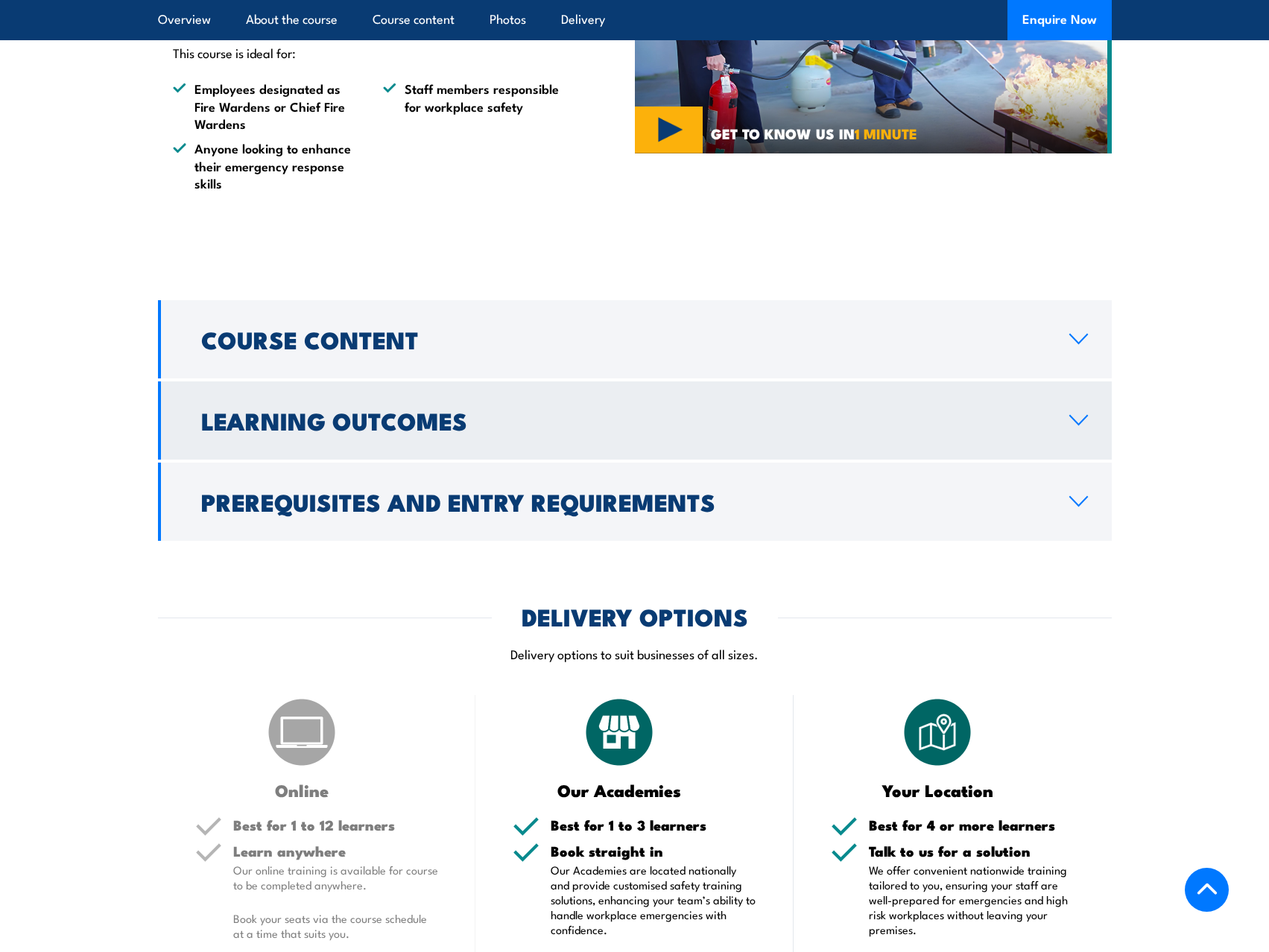
click at [1078, 414] on icon at bounding box center [1078, 420] width 20 height 12
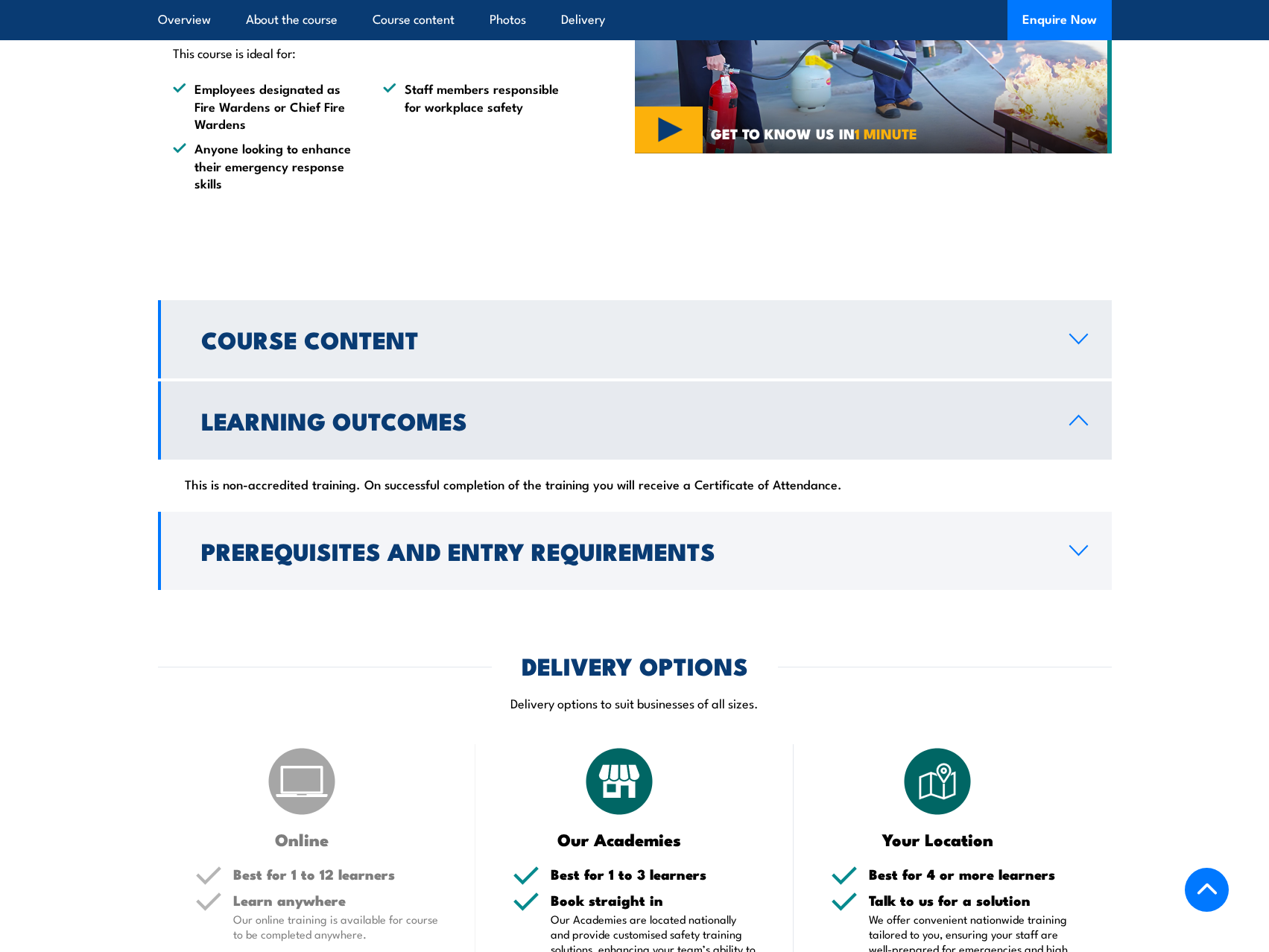
click at [1084, 333] on icon at bounding box center [1078, 338] width 20 height 12
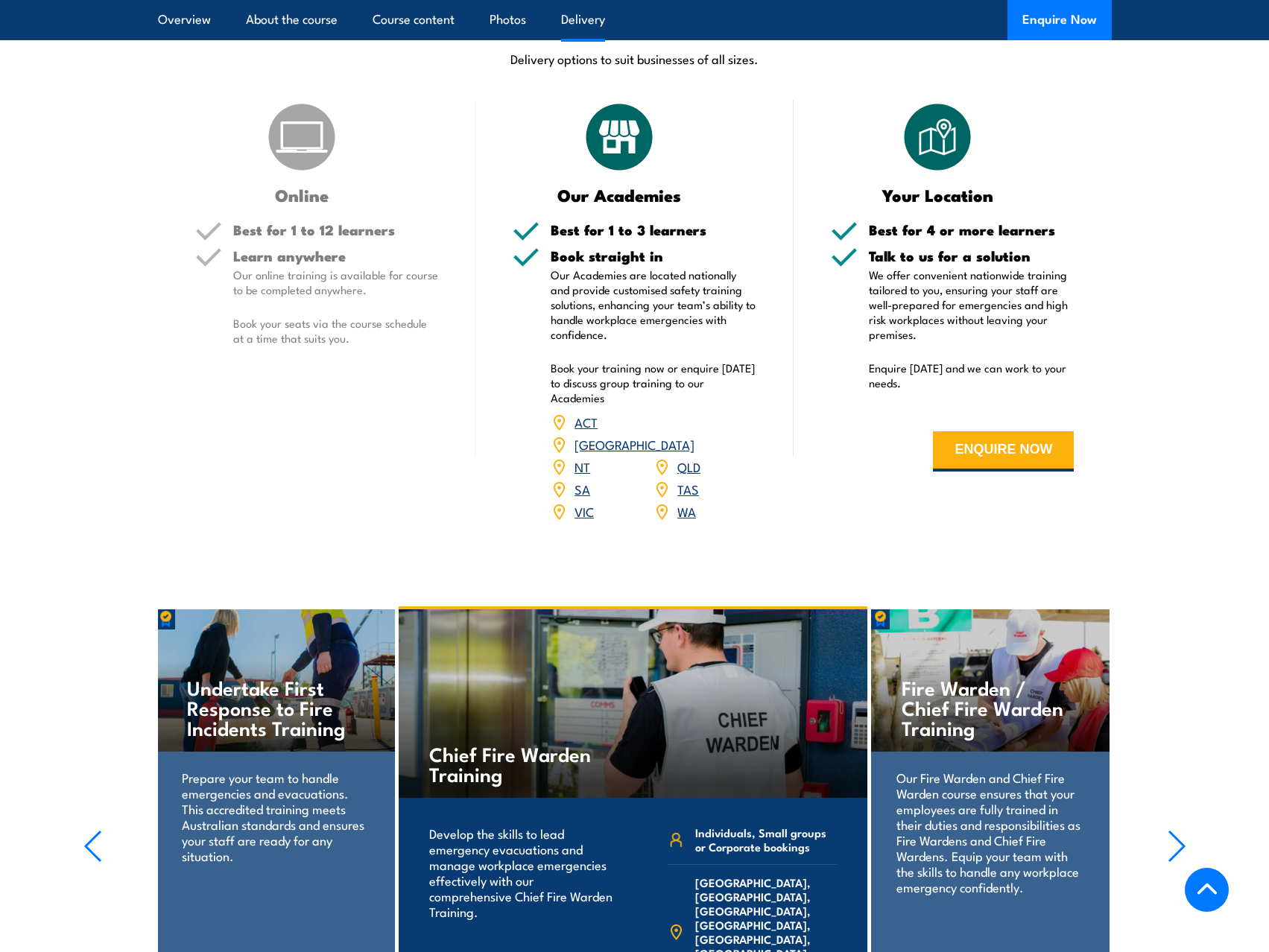
scroll to position [1986, 0]
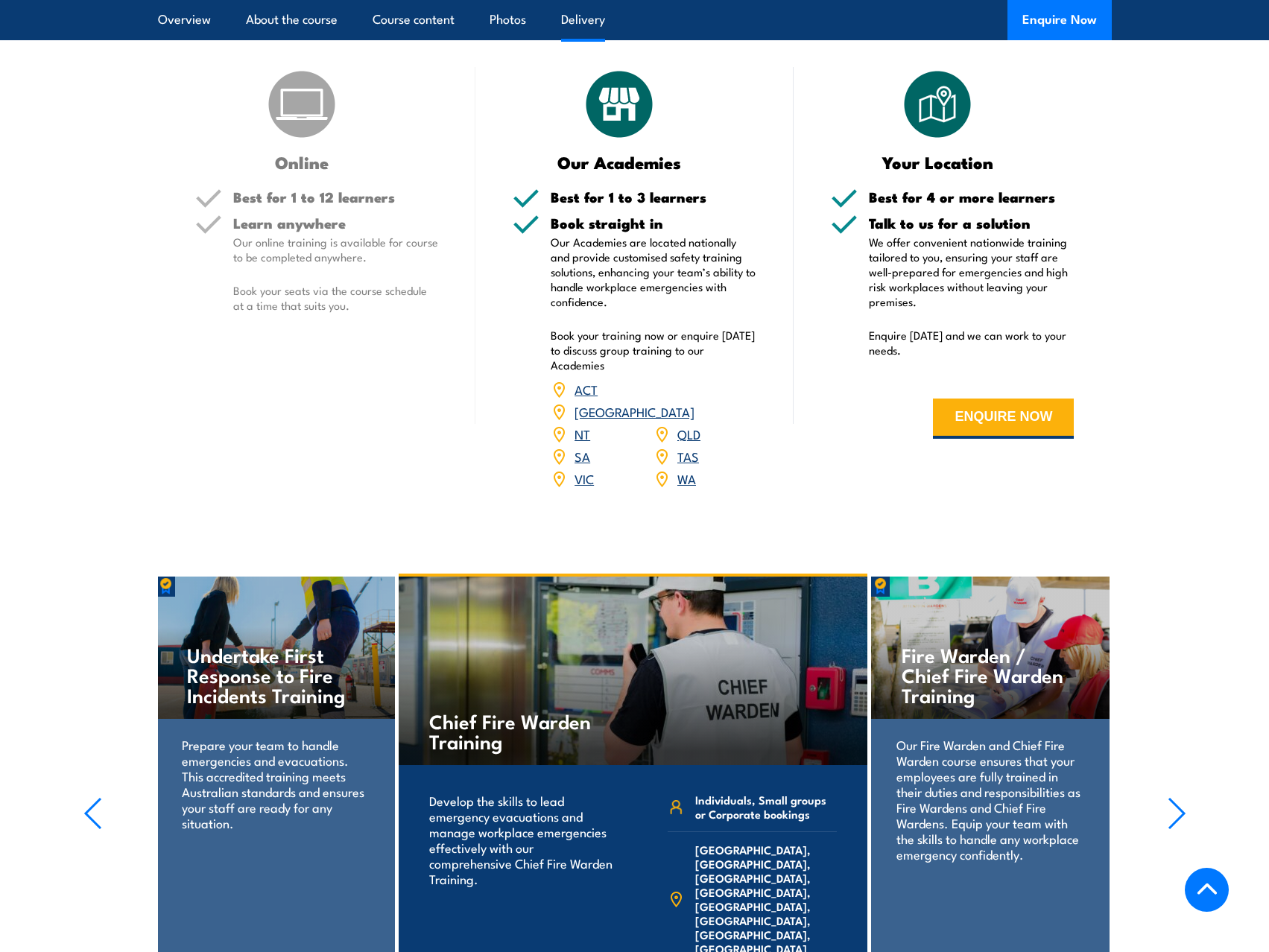
click at [691, 469] on link "WA" at bounding box center [686, 478] width 19 height 18
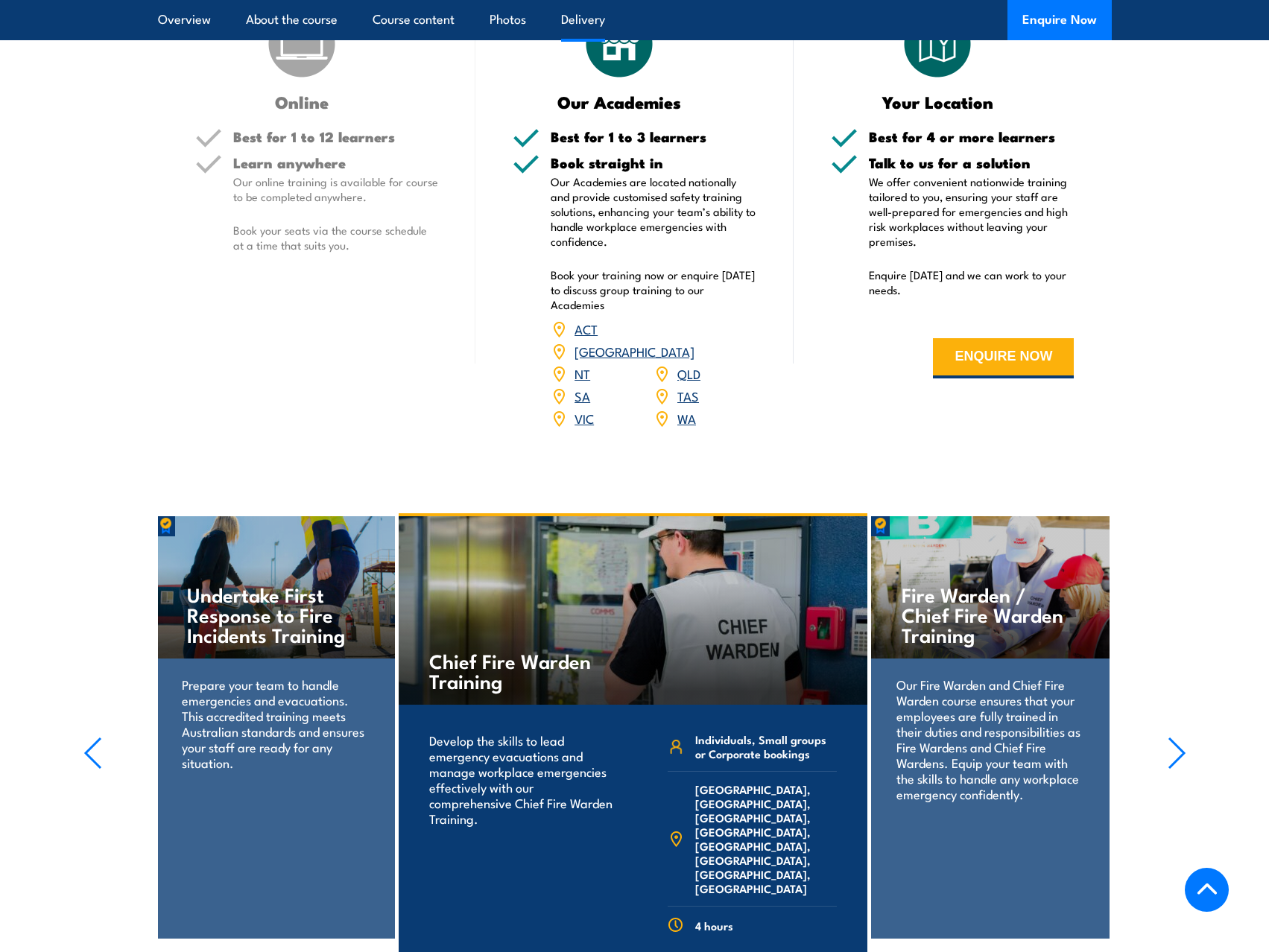
scroll to position [2011, 0]
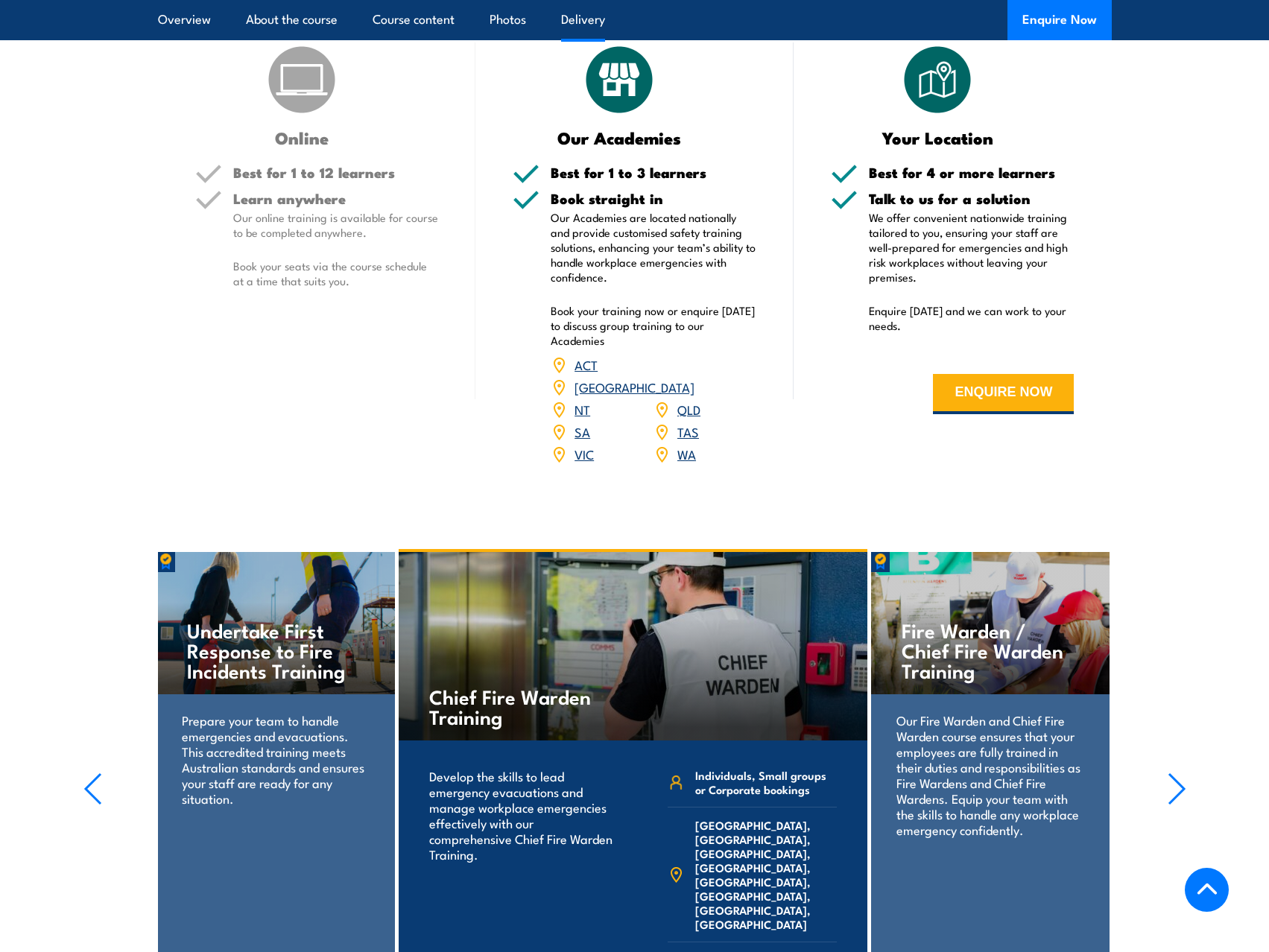
click at [687, 444] on link "WA" at bounding box center [686, 453] width 19 height 18
click at [684, 444] on link "WA" at bounding box center [686, 453] width 19 height 18
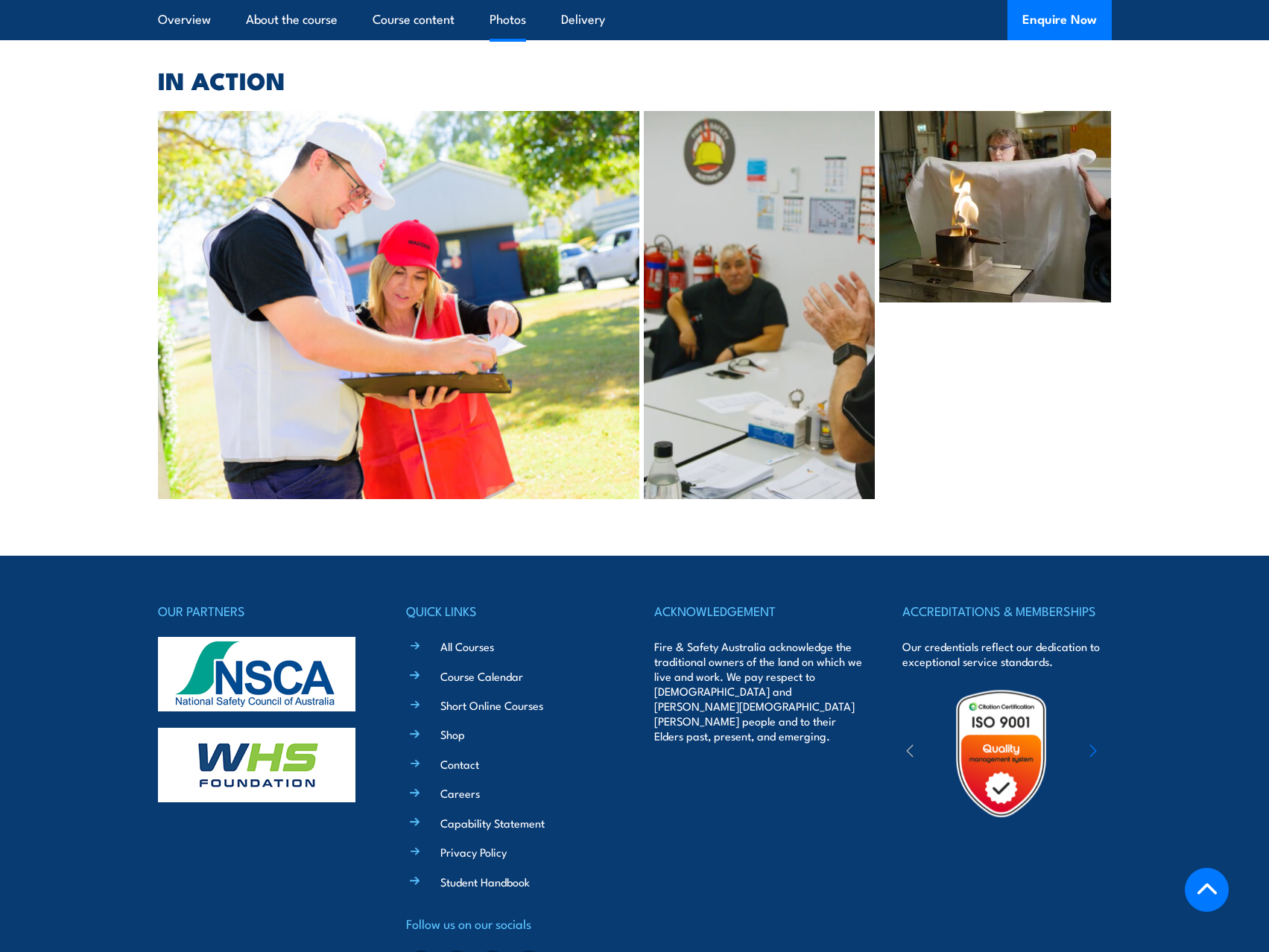
scroll to position [3049, 0]
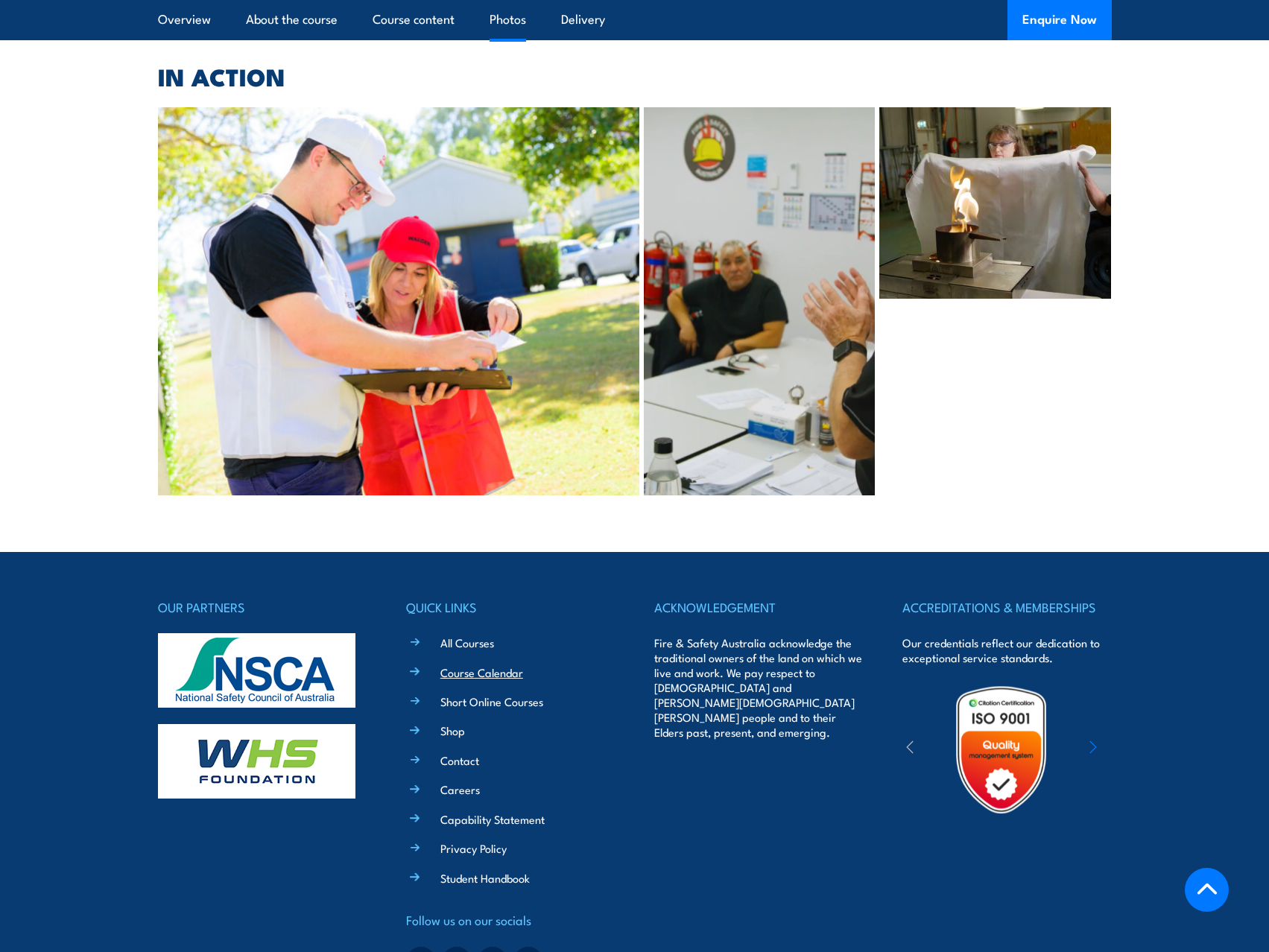
click at [490, 664] on link "Course Calendar" at bounding box center [482, 672] width 83 height 16
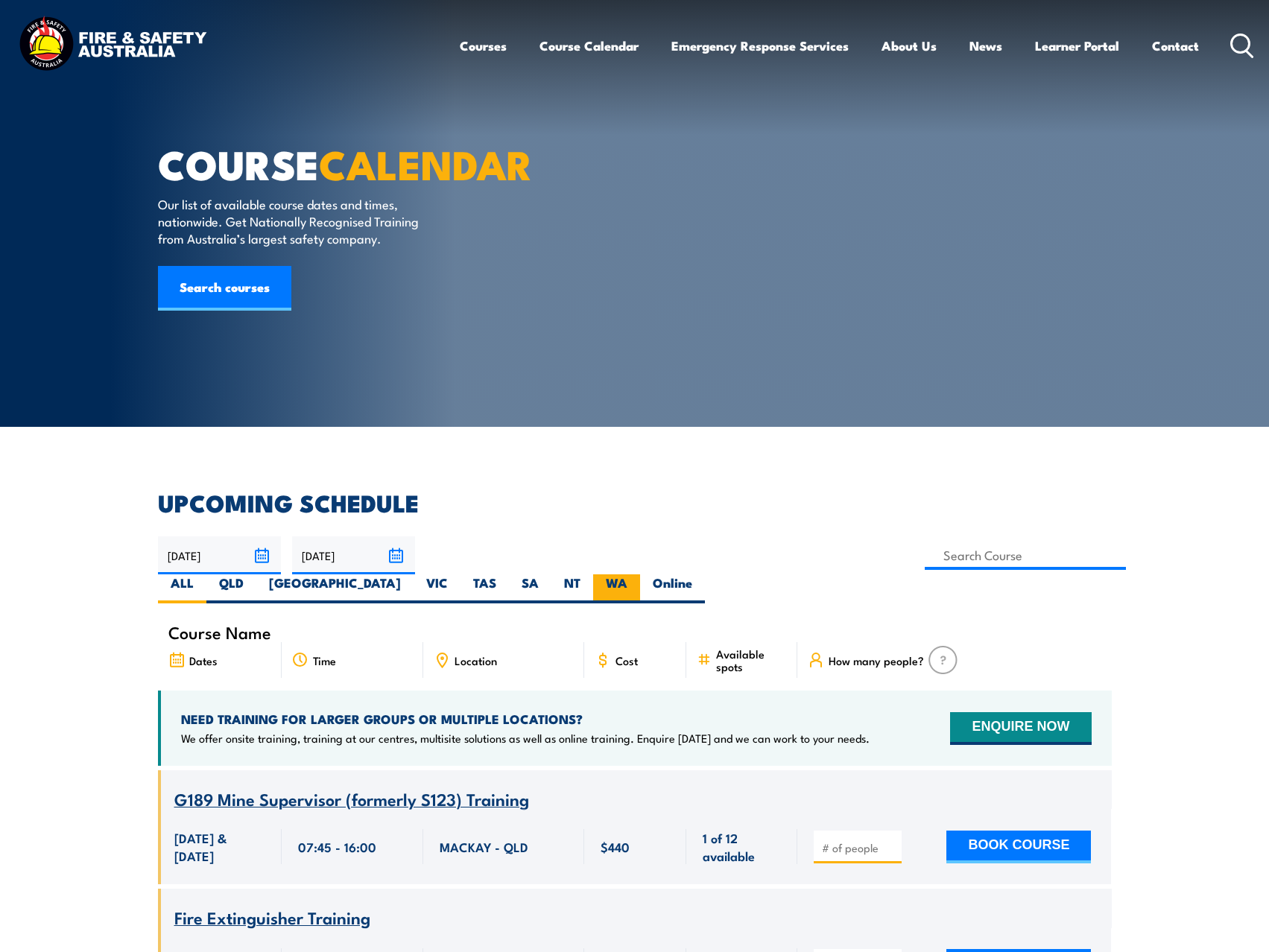
click at [640, 574] on label "WA" at bounding box center [616, 588] width 47 height 29
click at [637, 574] on input "WA" at bounding box center [633, 579] width 10 height 10
radio input "true"
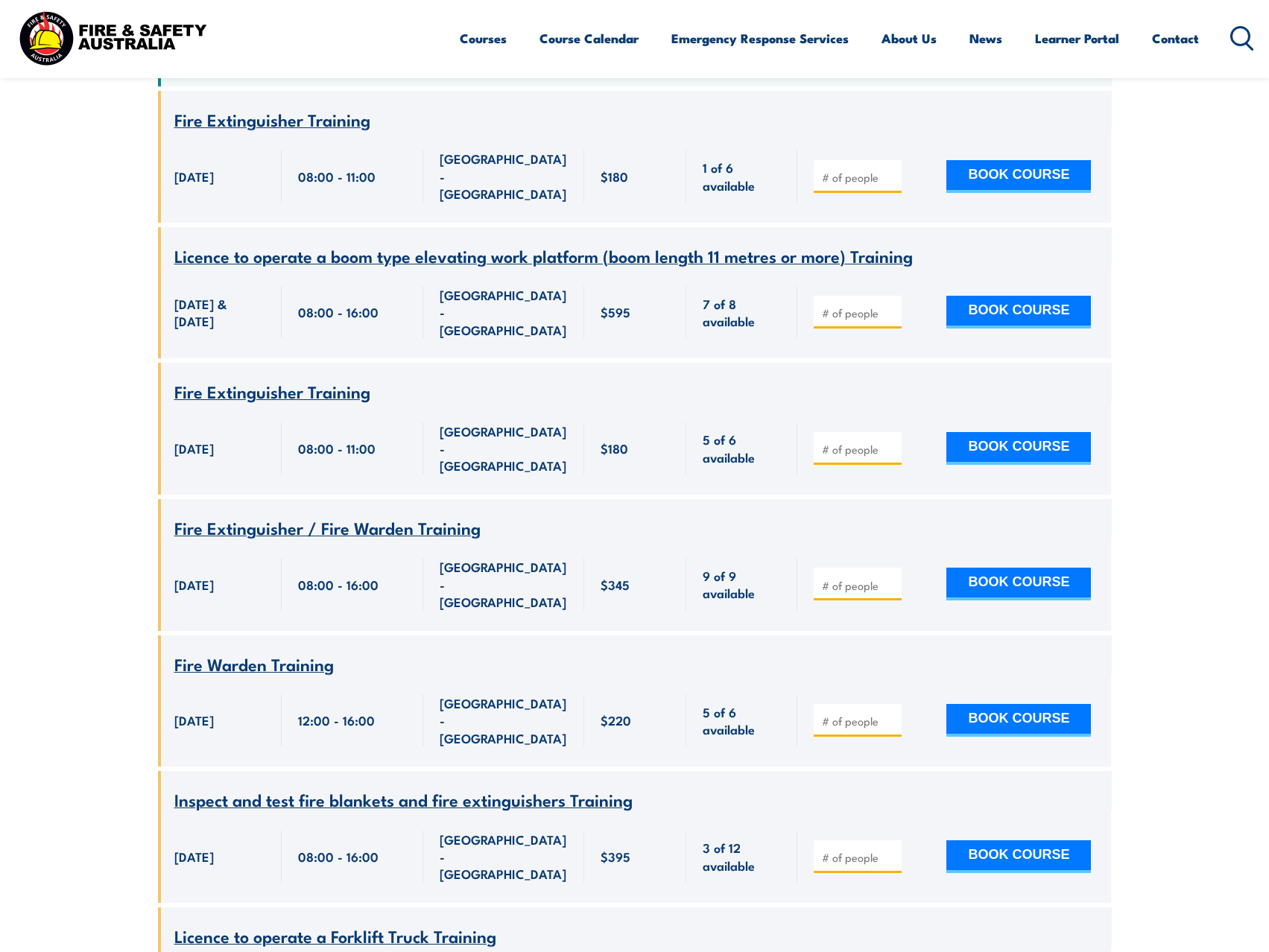
scroll to position [640, 0]
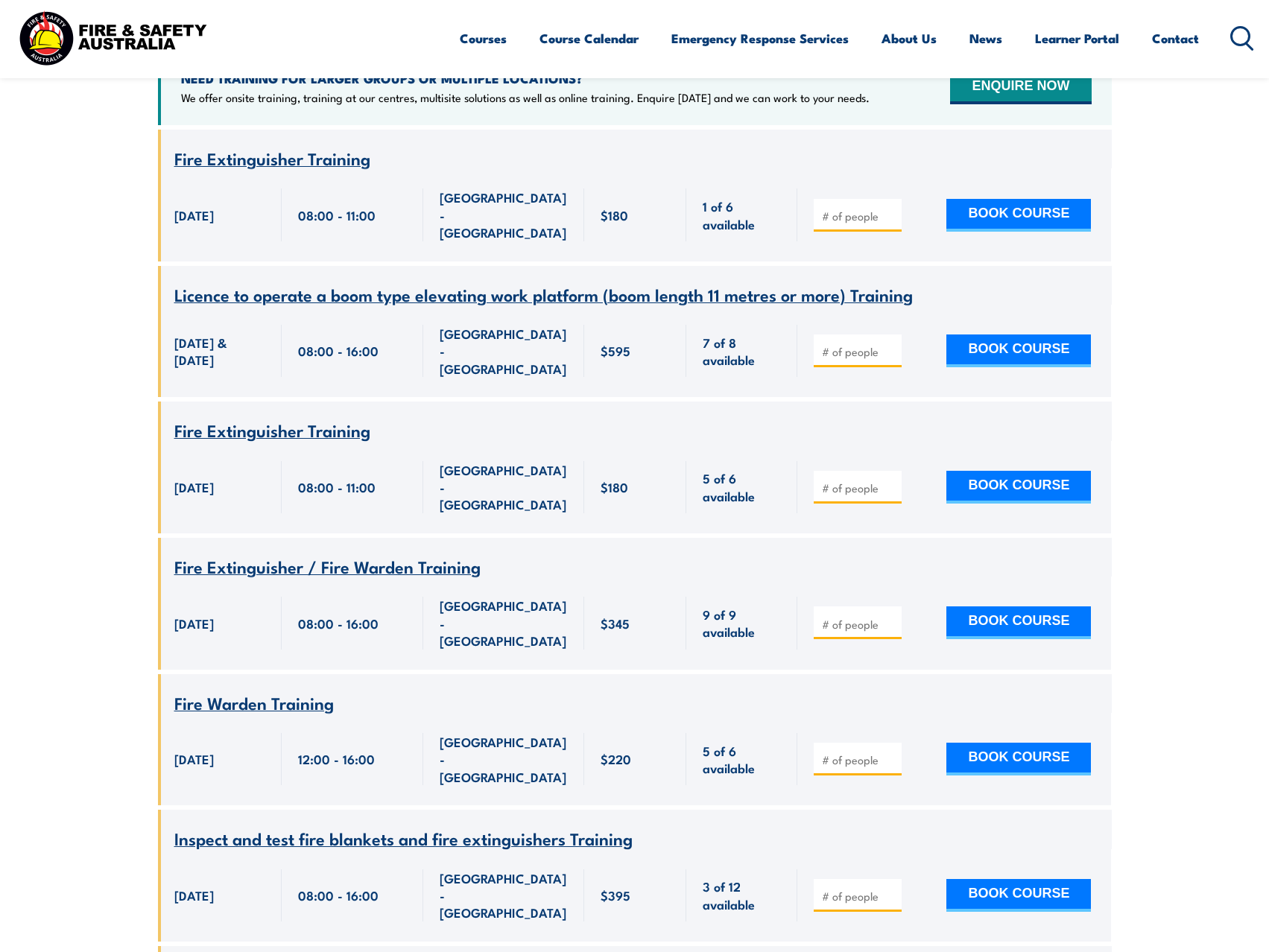
click at [378, 553] on span "Fire Extinguisher / Fire Warden Training" at bounding box center [327, 566] width 306 height 26
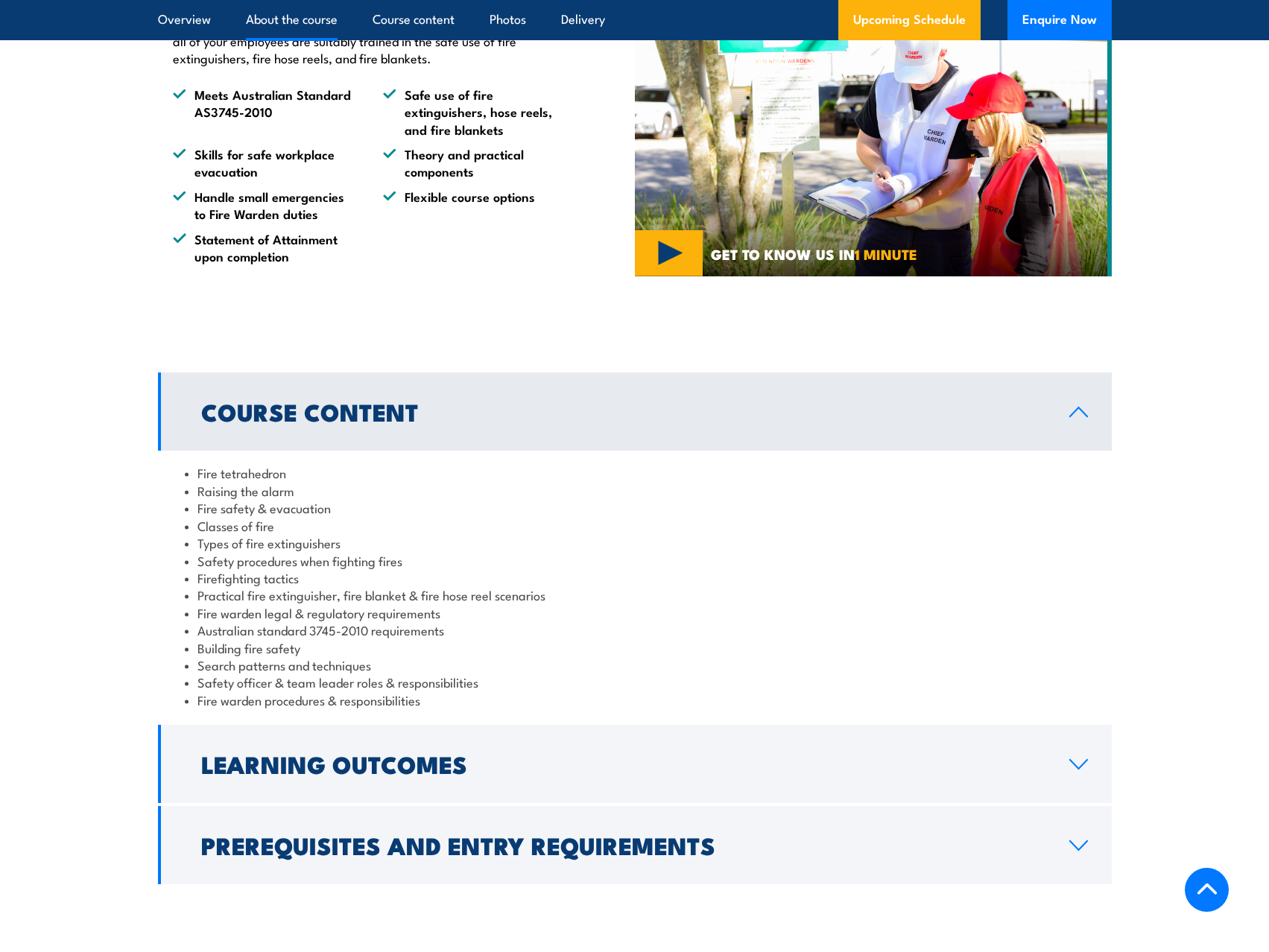
scroll to position [1043, 0]
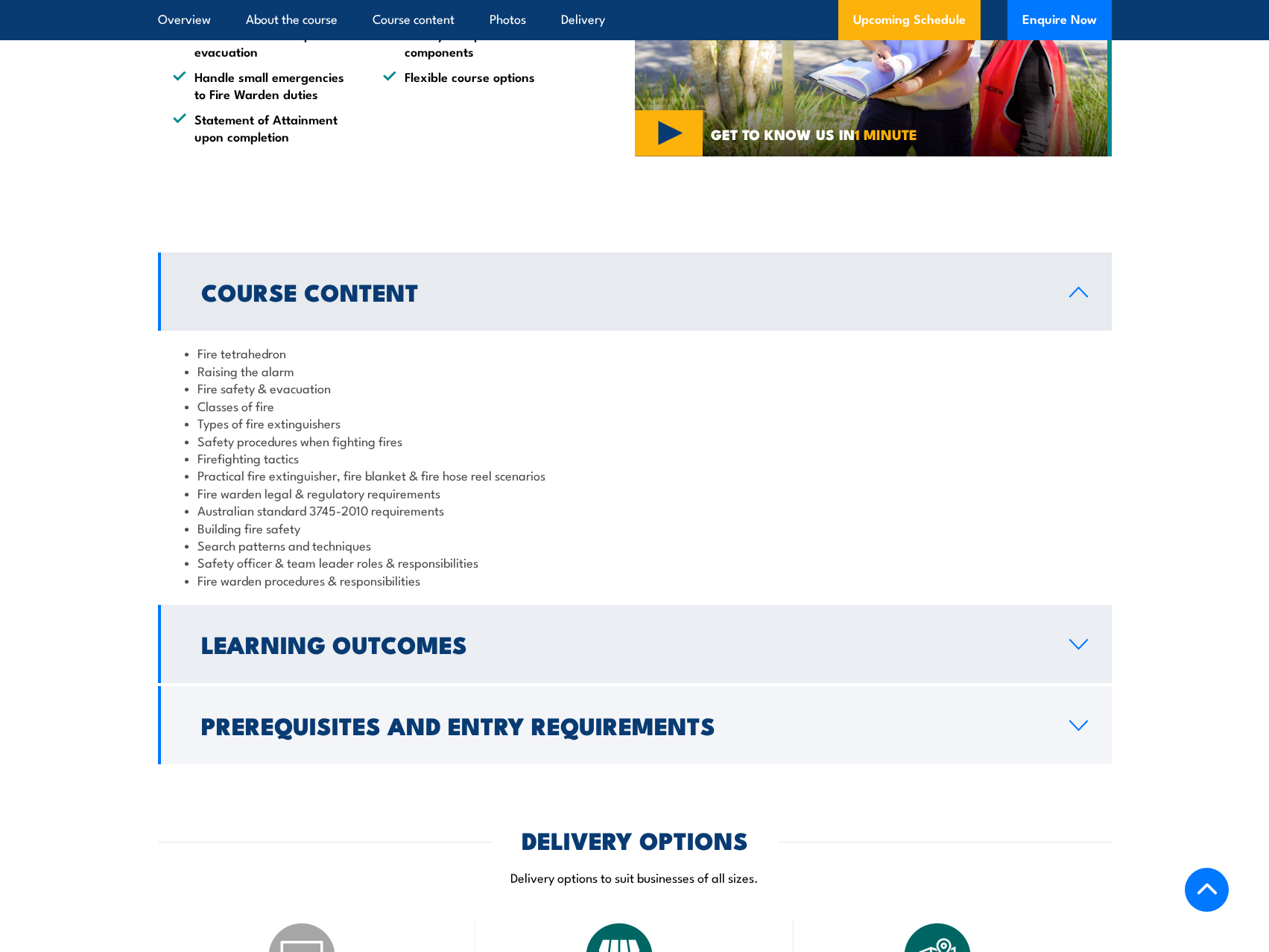
click at [1073, 644] on icon at bounding box center [1078, 644] width 20 height 12
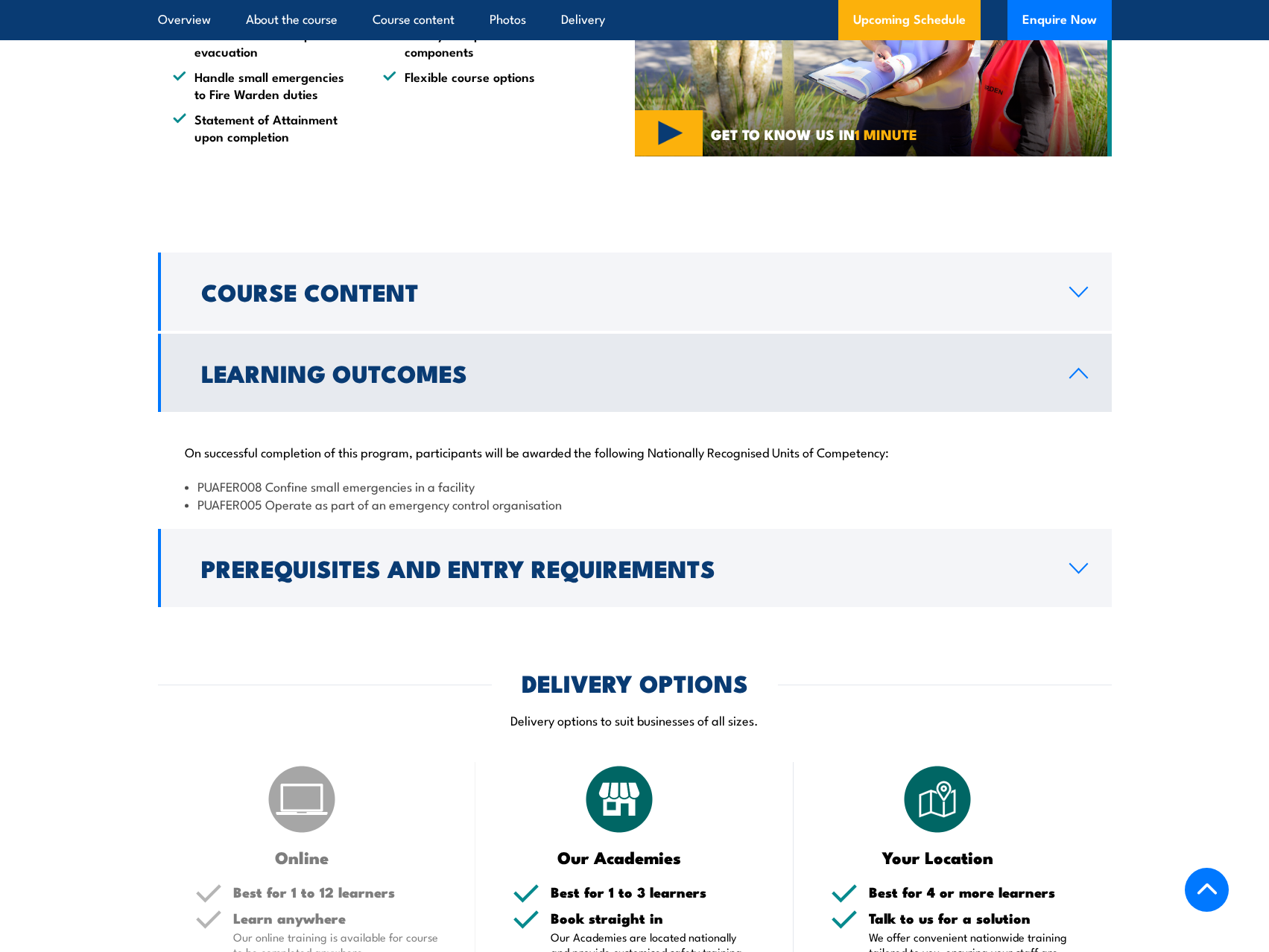
click at [1086, 368] on icon at bounding box center [1078, 373] width 20 height 12
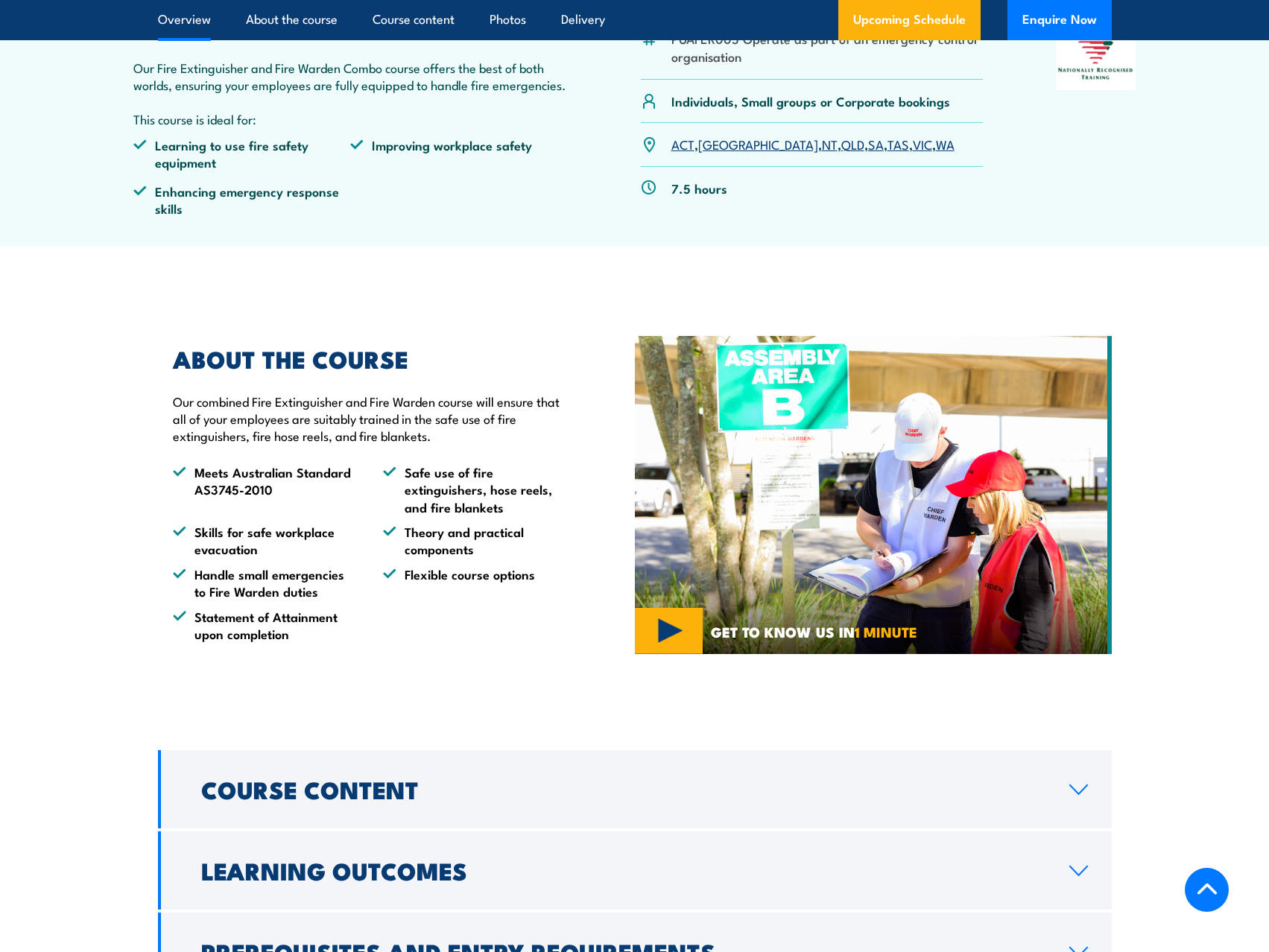
scroll to position [372, 0]
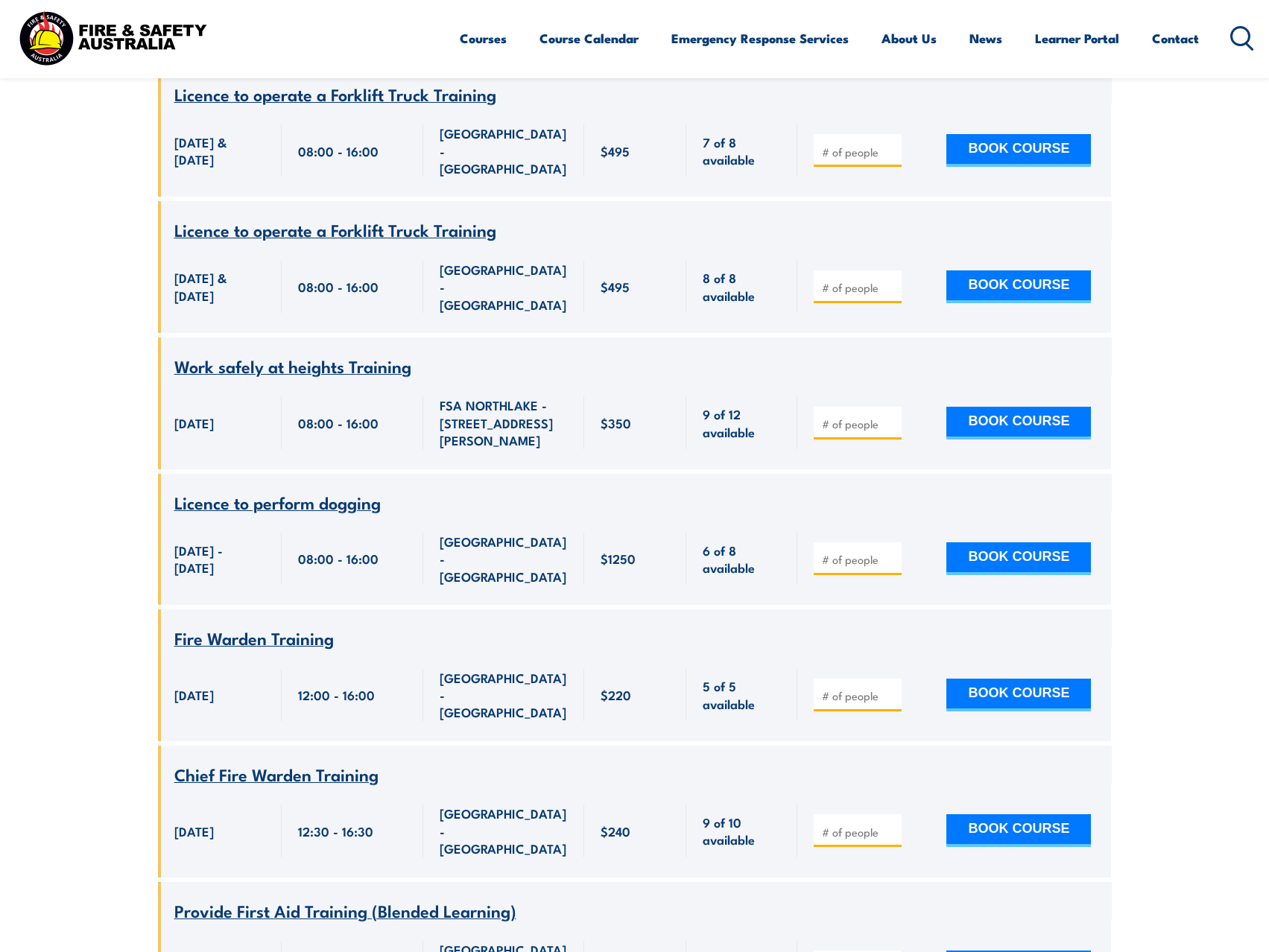
scroll to position [1535, 0]
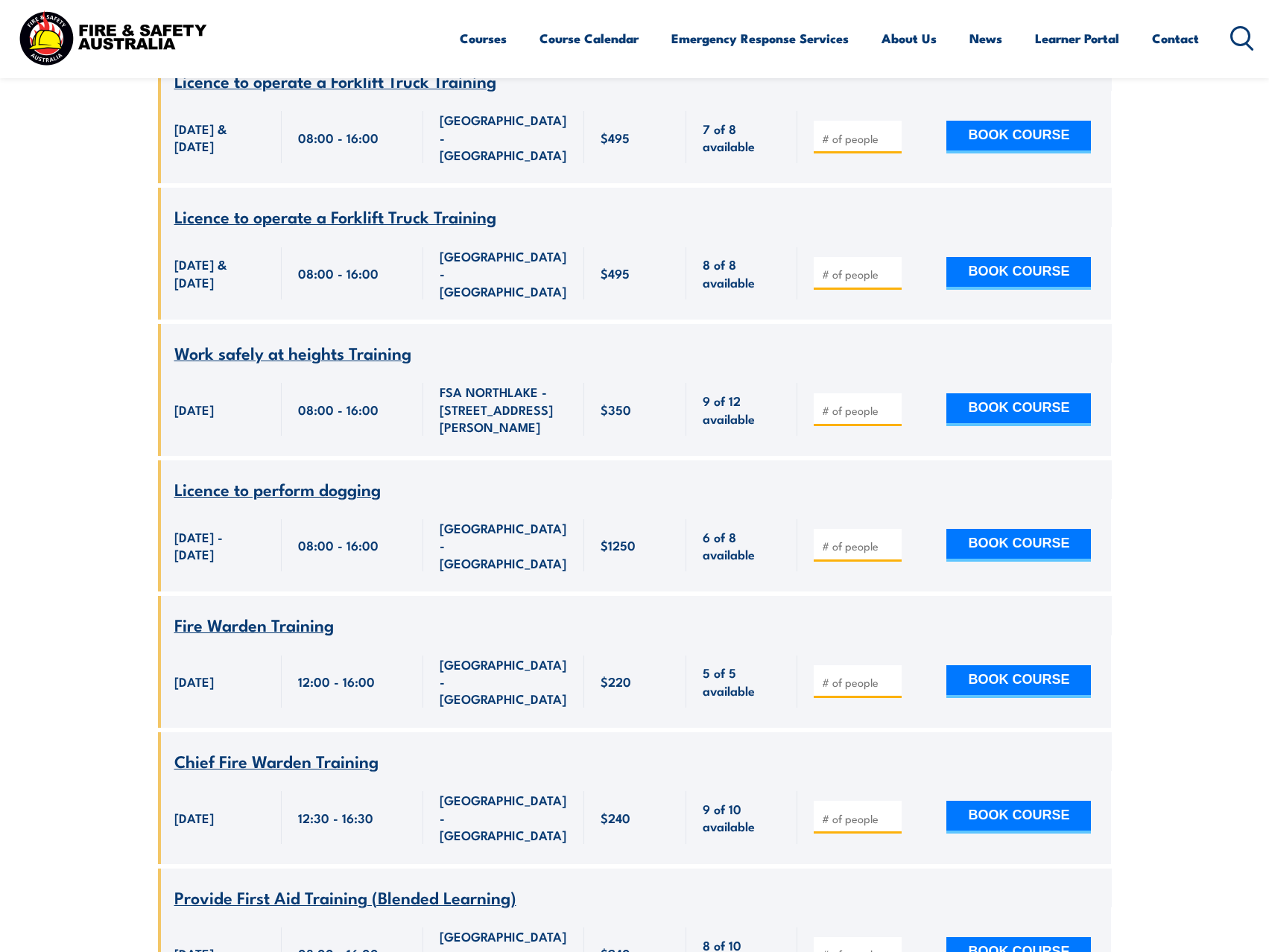
click at [354, 748] on span "Chief Fire Warden Training" at bounding box center [276, 761] width 204 height 26
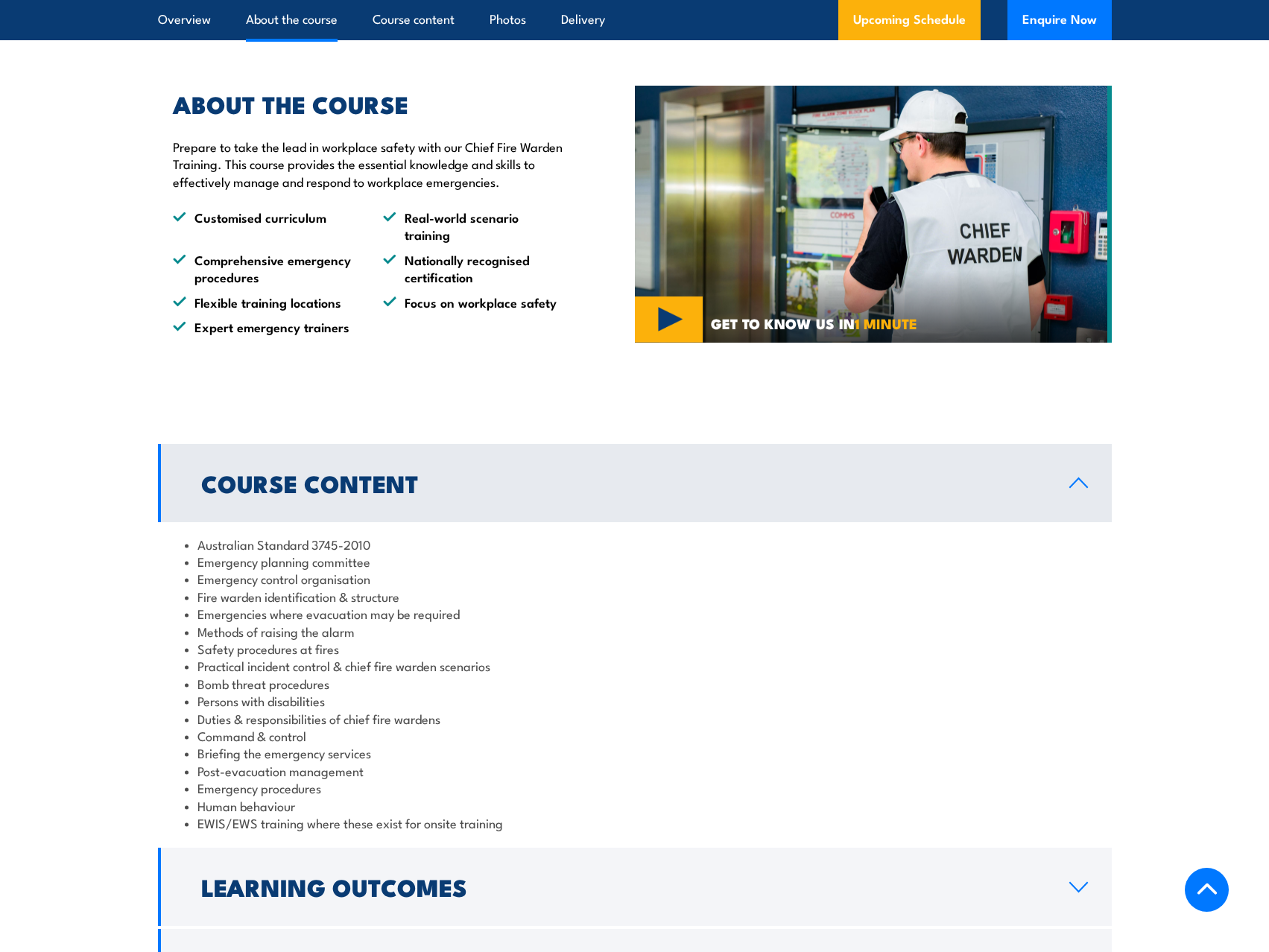
scroll to position [1043, 0]
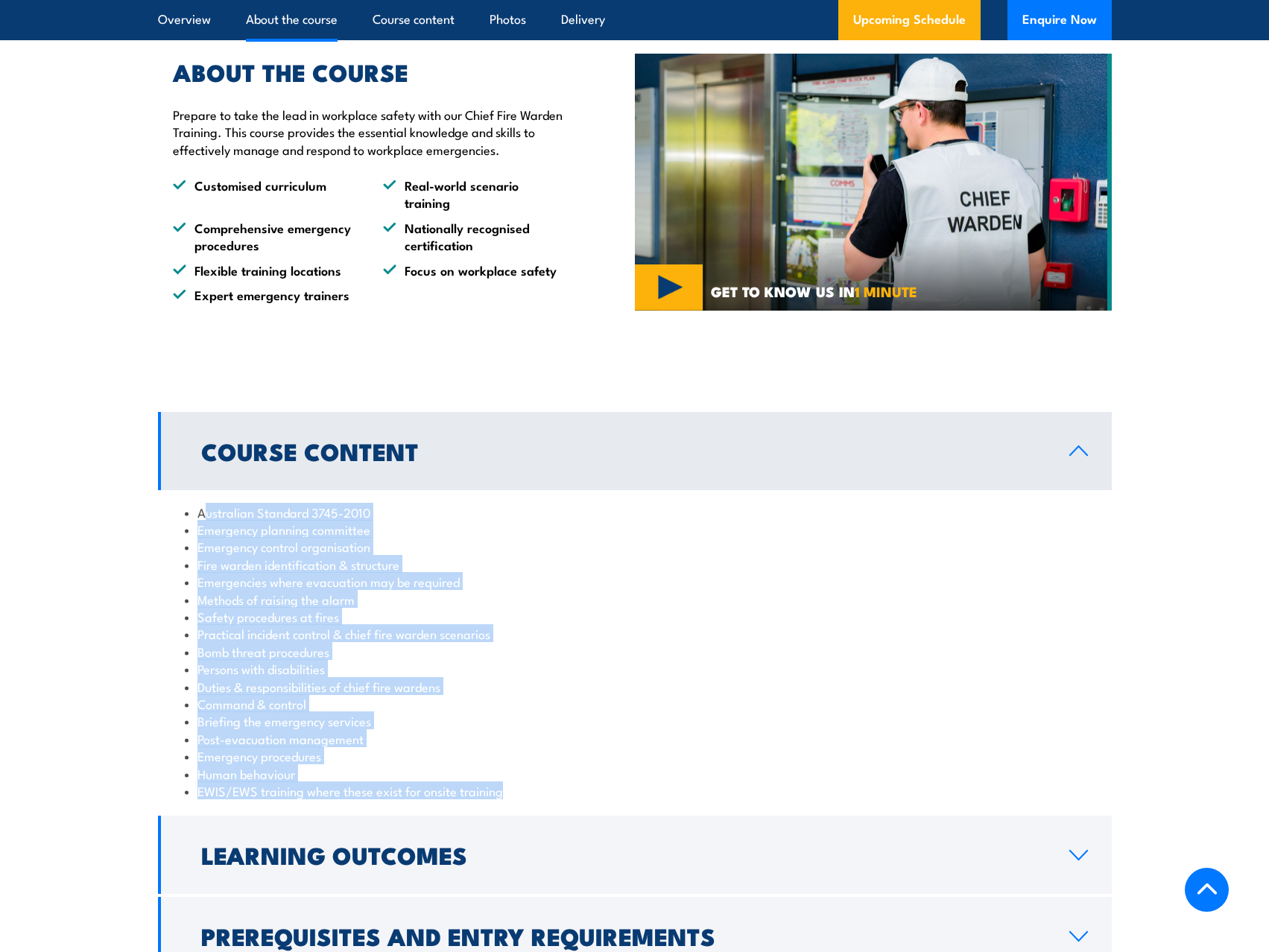
drag, startPoint x: 201, startPoint y: 513, endPoint x: 521, endPoint y: 797, distance: 427.9
click at [521, 797] on ul "Australian Standard 3745-2010 Emergency planning committee Emergency control or…" at bounding box center [634, 652] width 900 height 297
copy ul "ustralian Standard 3745-2010 Emergency planning committee Emergency control org…"
click at [646, 566] on li "Fire warden identification & structure" at bounding box center [634, 563] width 900 height 17
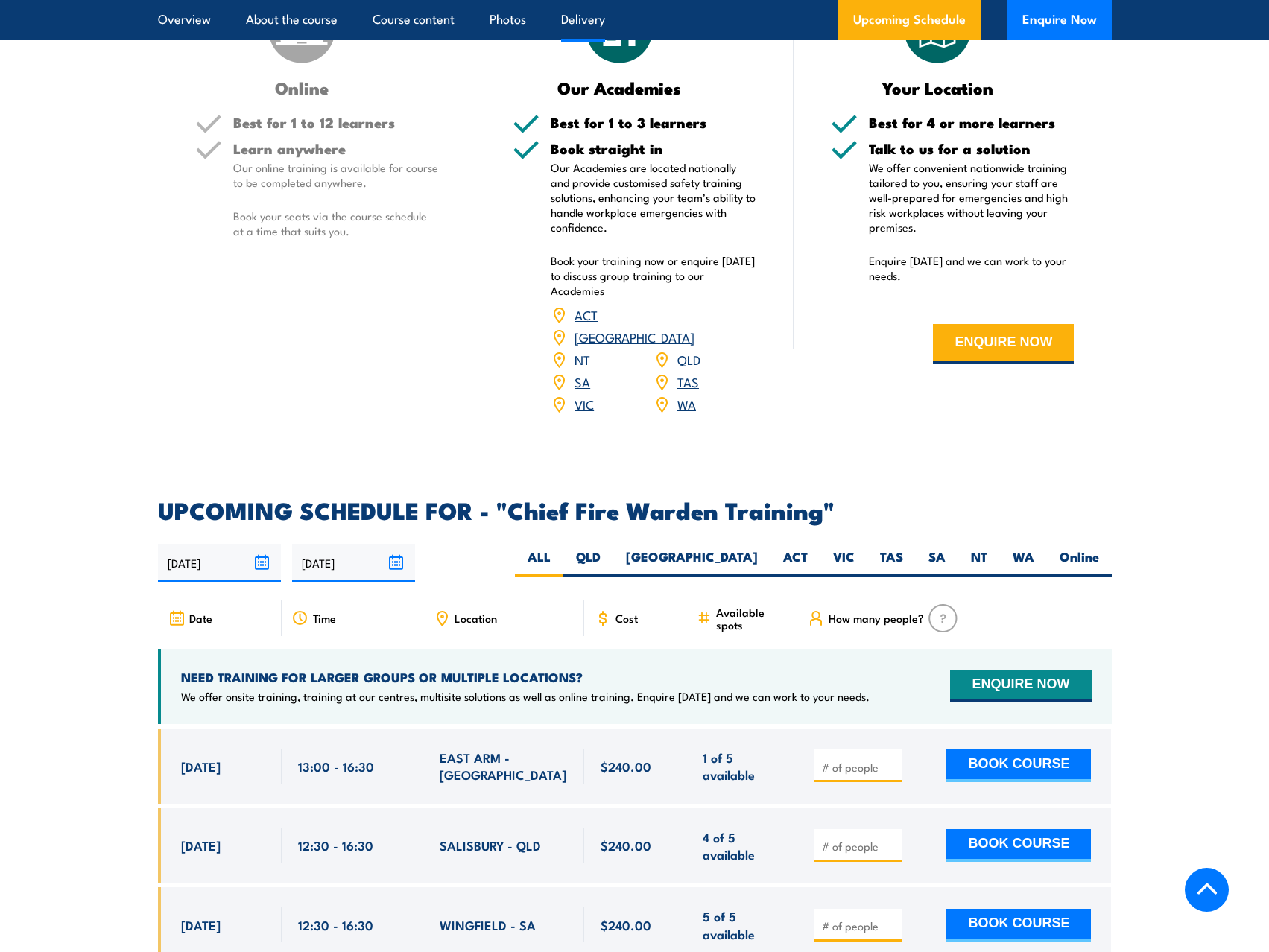
scroll to position [2235, 0]
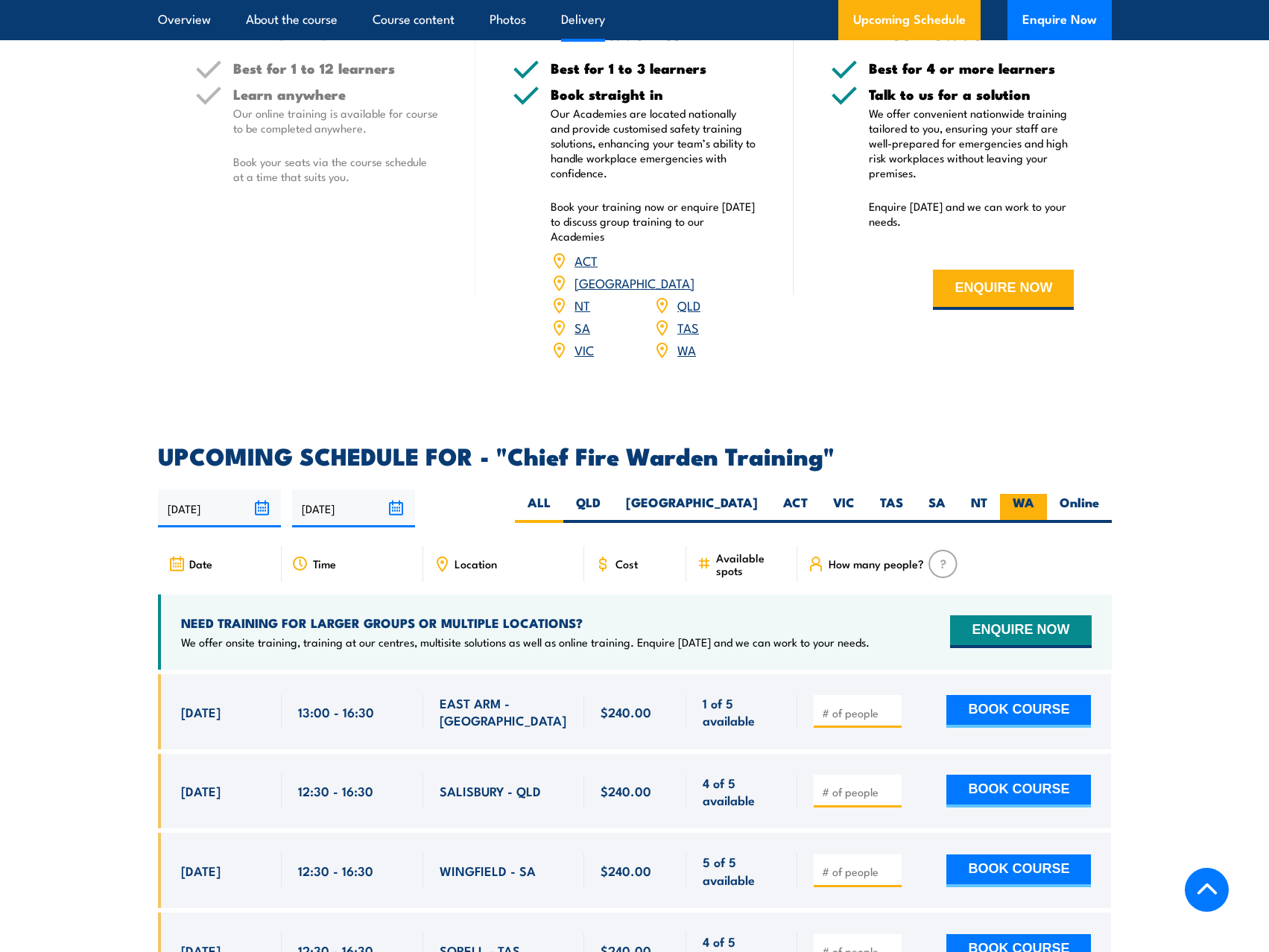
click at [1025, 494] on label "WA" at bounding box center [1023, 508] width 47 height 29
click at [1034, 494] on input "WA" at bounding box center [1039, 499] width 10 height 10
radio input "true"
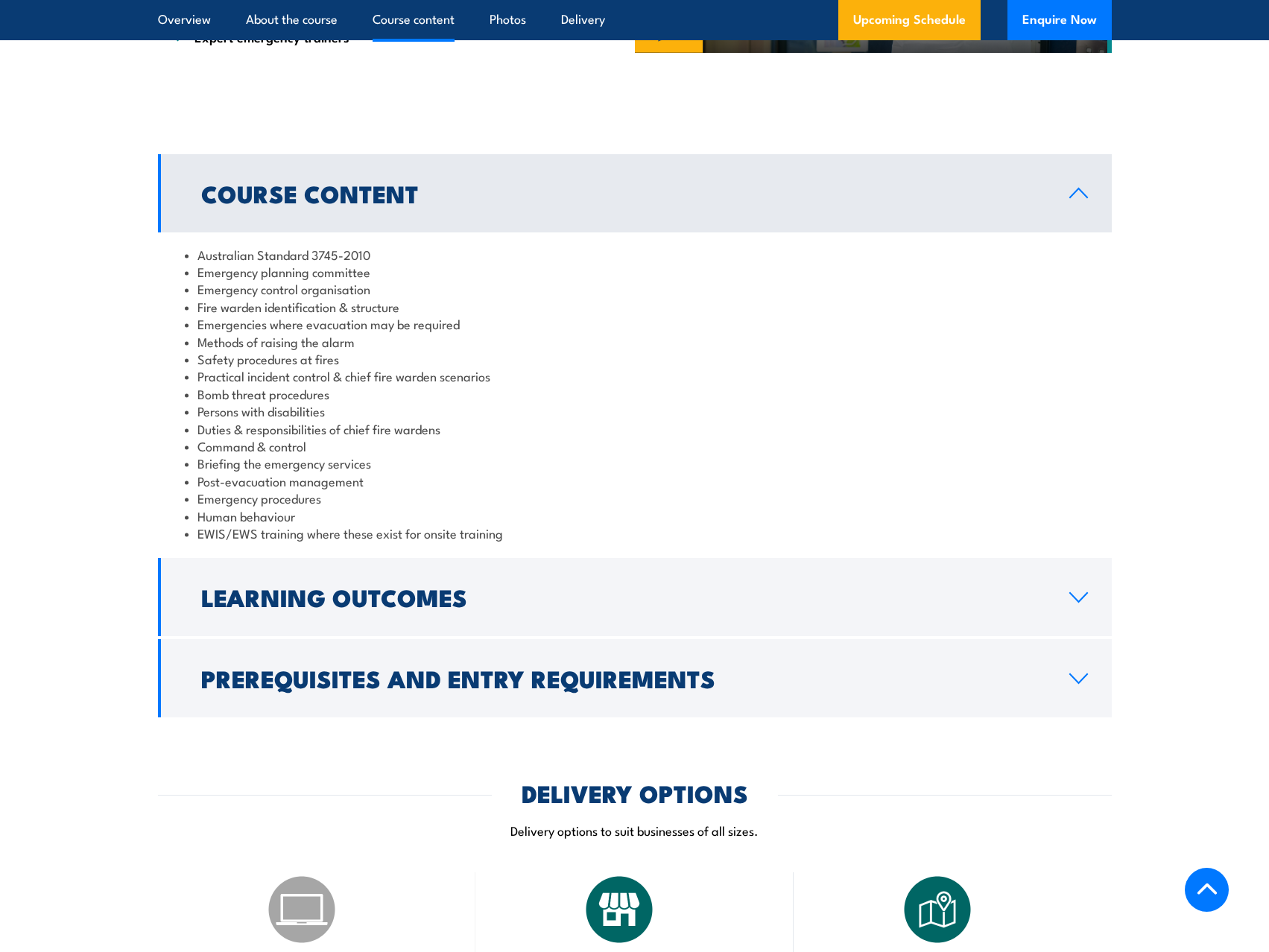
scroll to position [1466, 0]
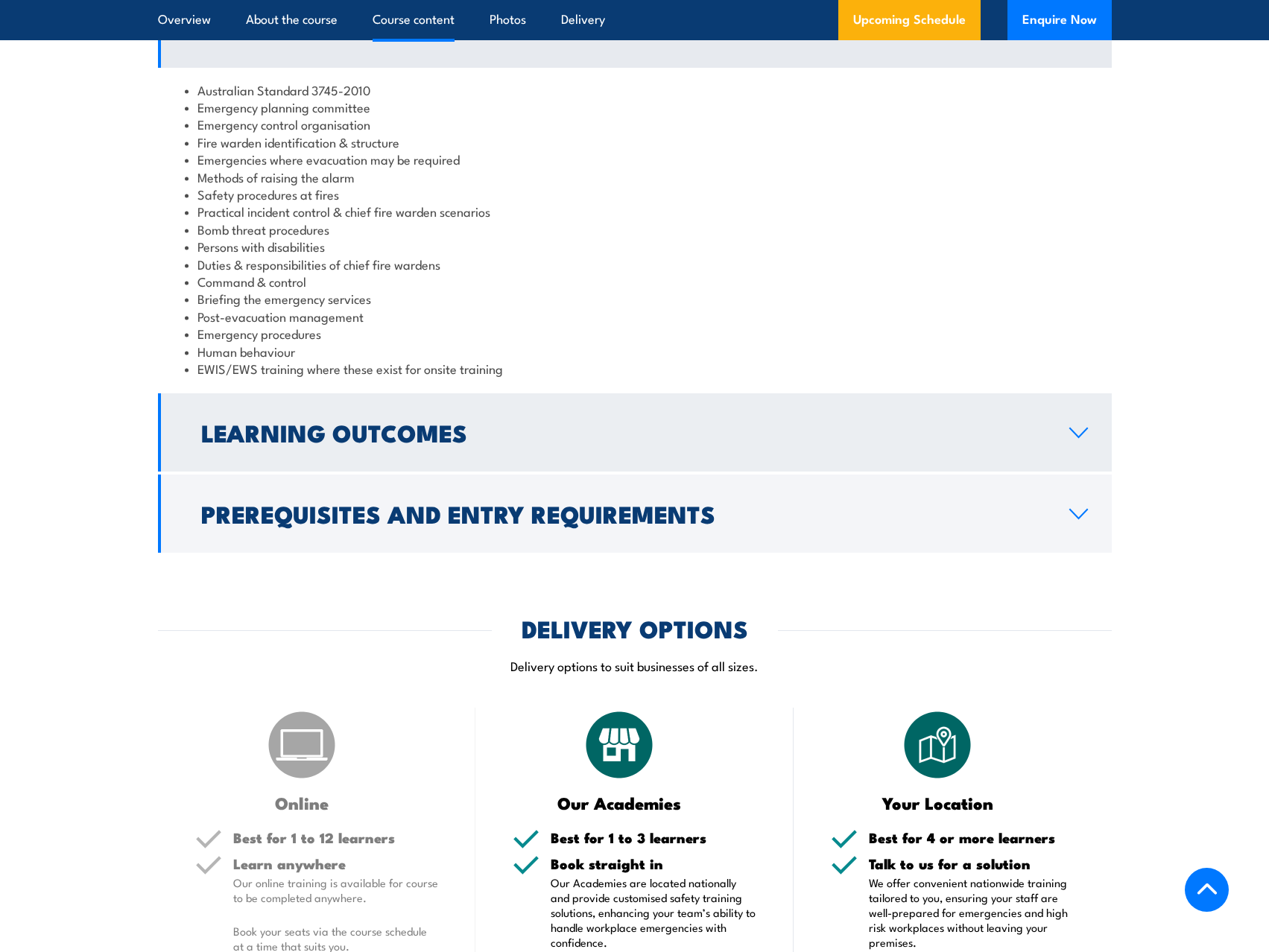
click at [1068, 431] on icon at bounding box center [1078, 432] width 20 height 12
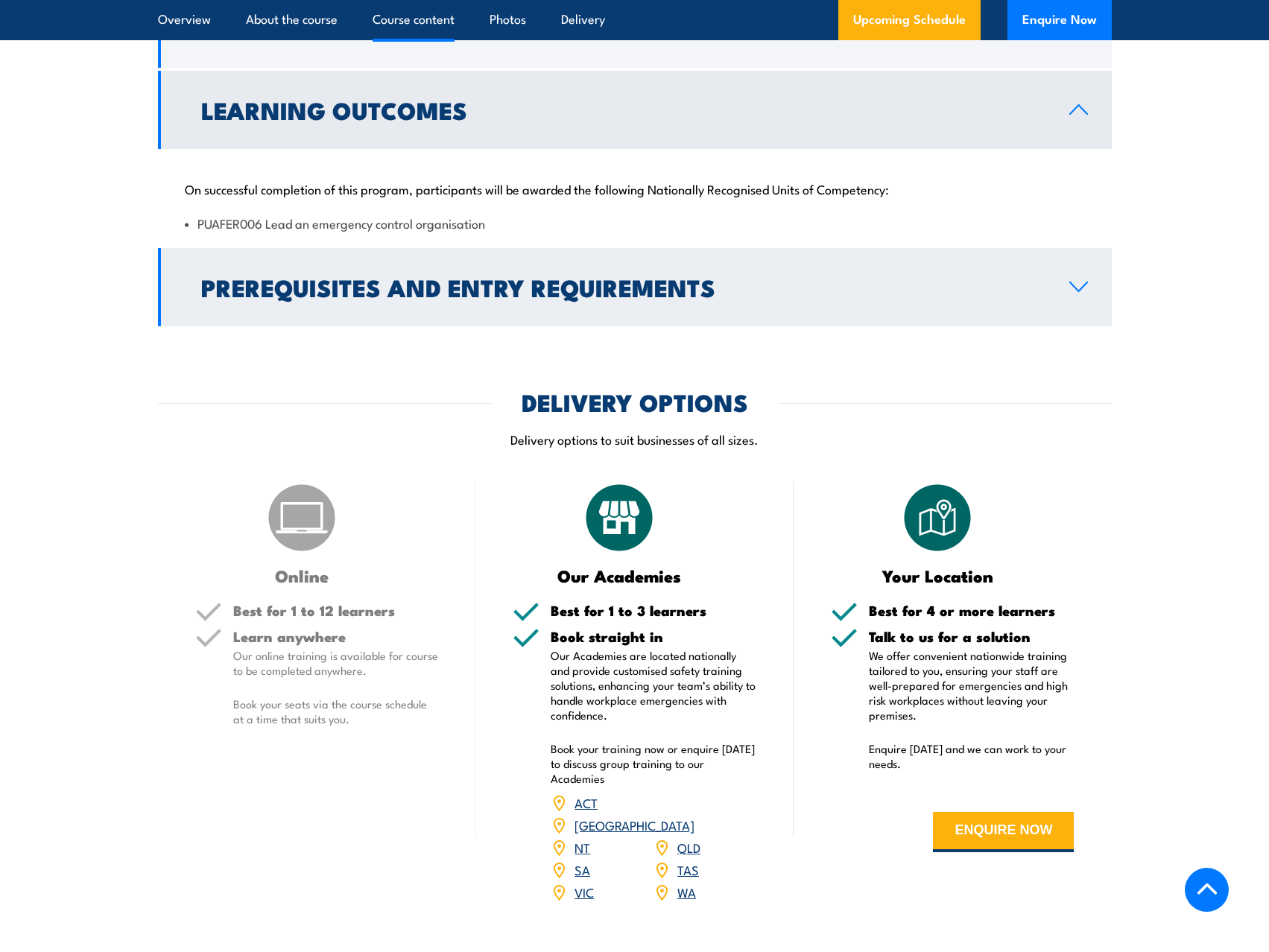
click at [1074, 291] on icon at bounding box center [1078, 287] width 20 height 12
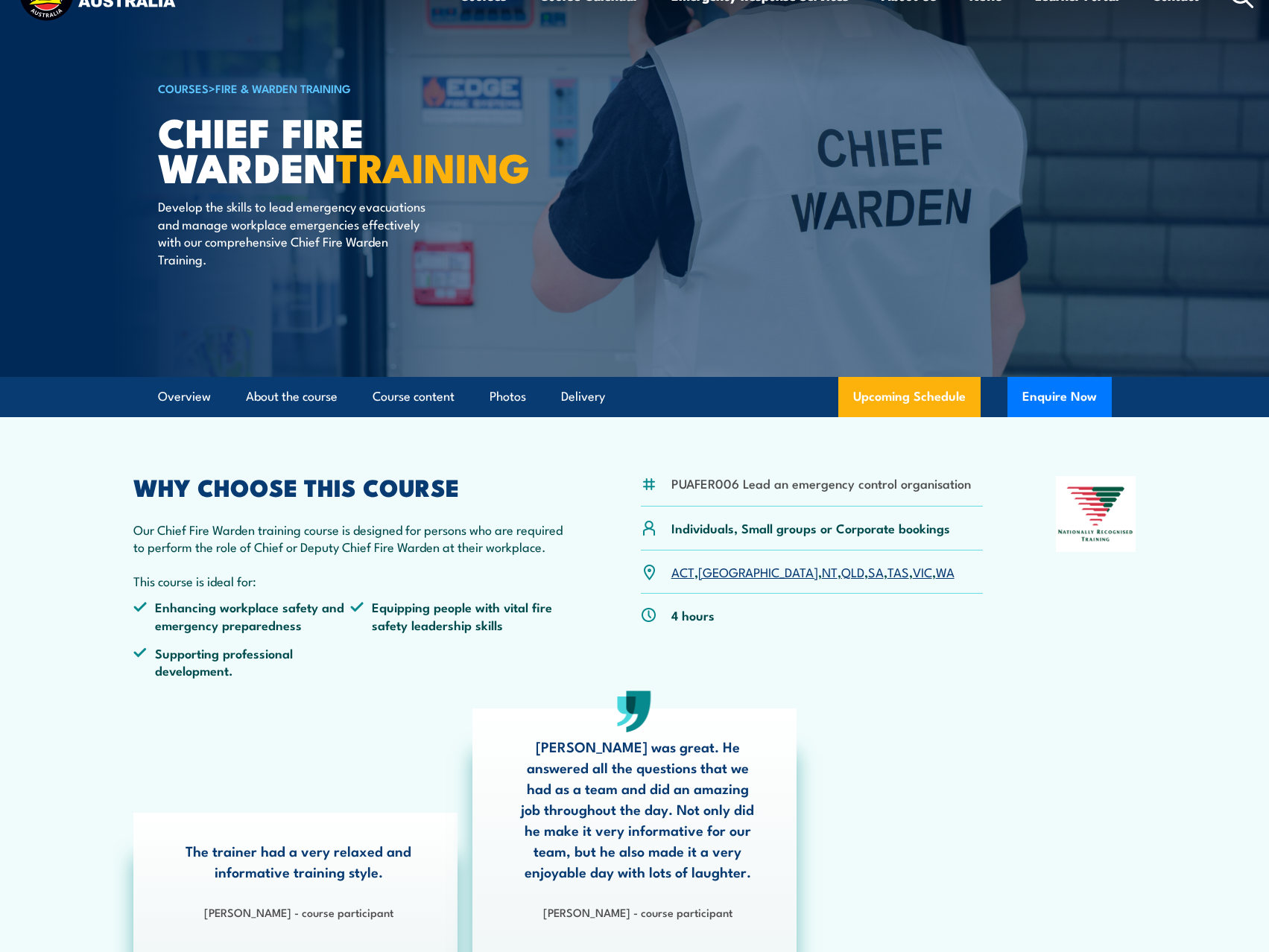
scroll to position [0, 0]
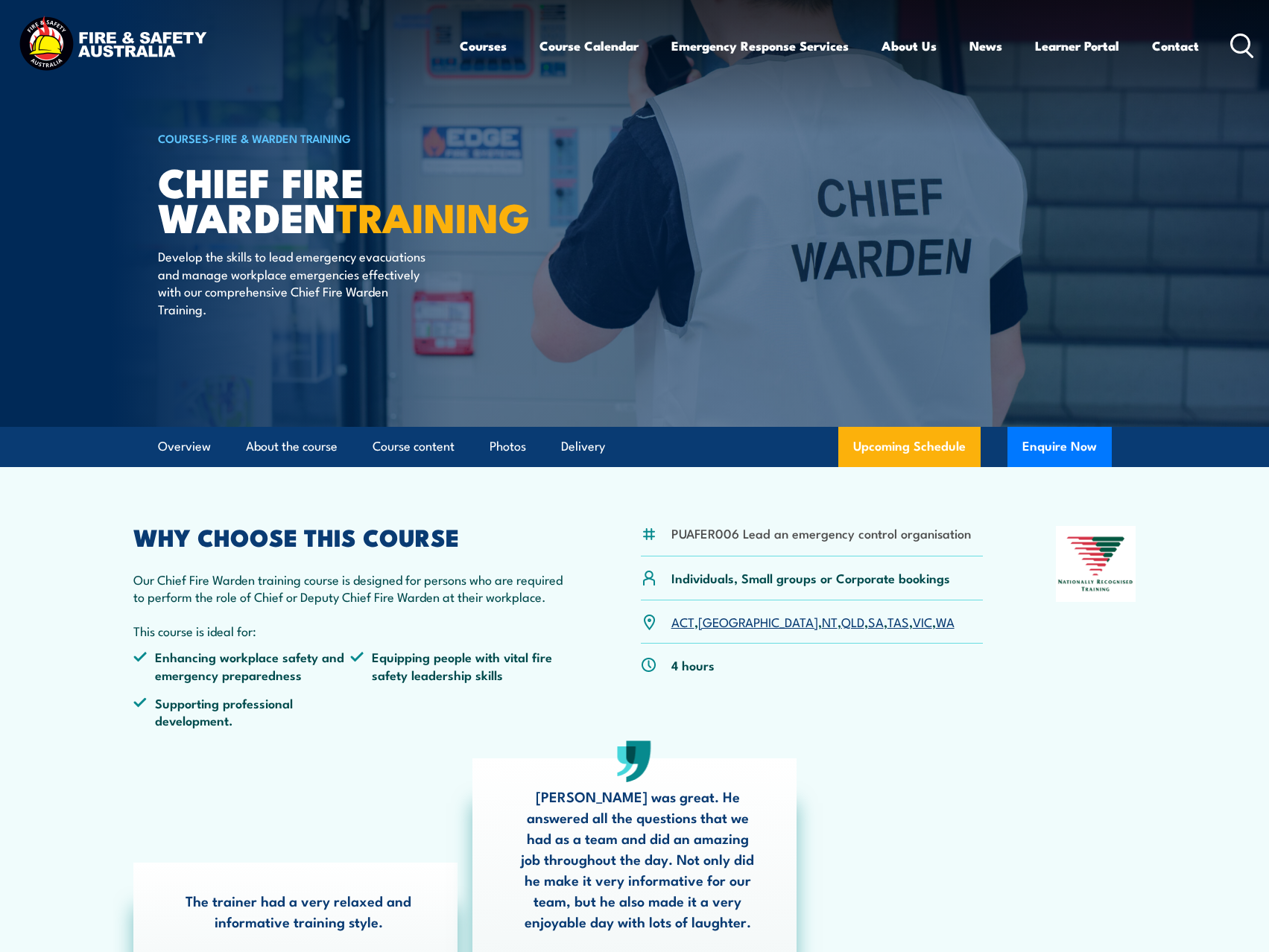
click at [161, 36] on img at bounding box center [112, 46] width 195 height 64
